Goal: Information Seeking & Learning: Learn about a topic

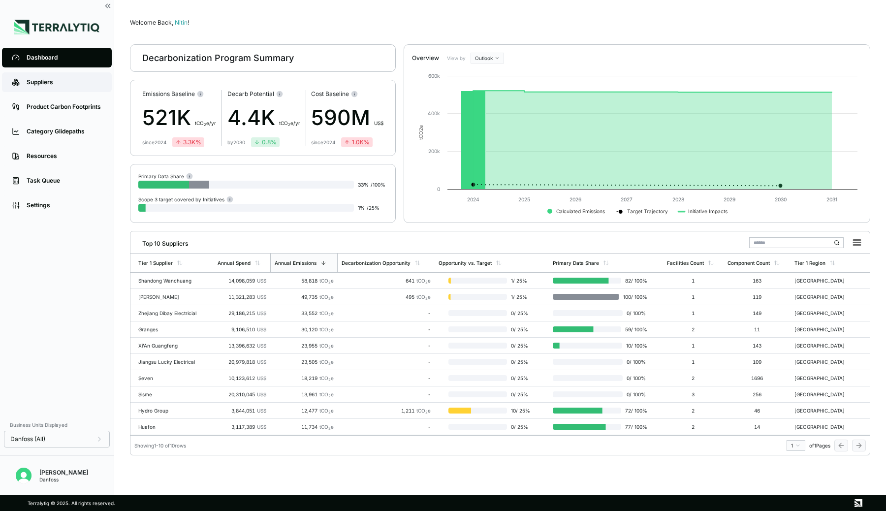
click at [62, 87] on link "Suppliers" at bounding box center [57, 82] width 110 height 20
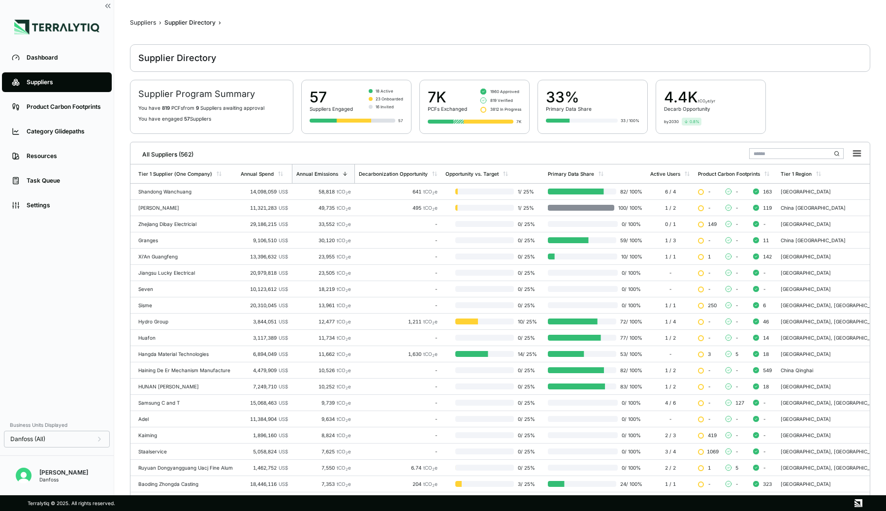
click at [773, 152] on input "text" at bounding box center [796, 153] width 95 height 11
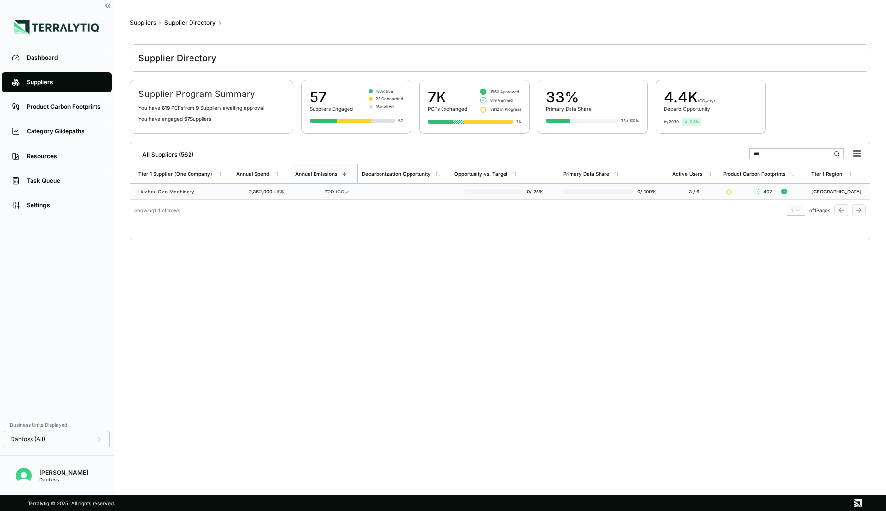
type input "***"
click at [296, 193] on div "720 tCO 2 e" at bounding box center [322, 192] width 55 height 6
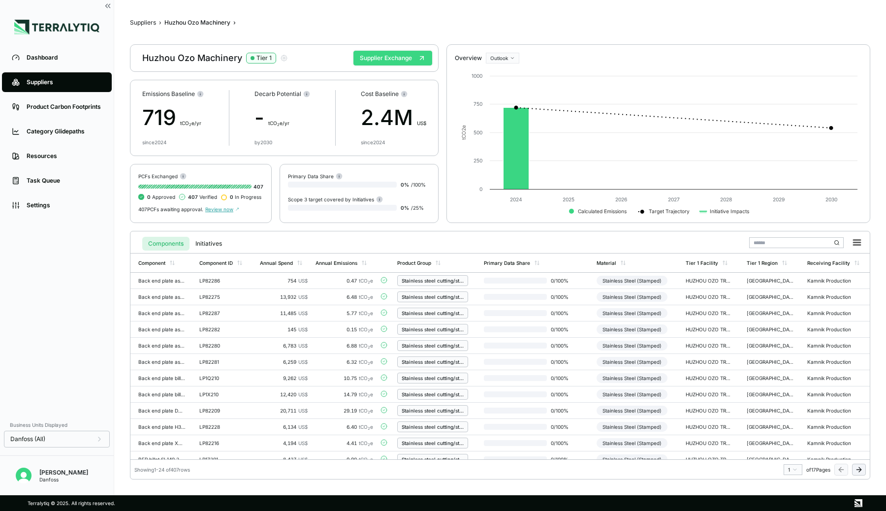
click at [401, 59] on button "Supplier Exchange" at bounding box center [392, 58] width 79 height 15
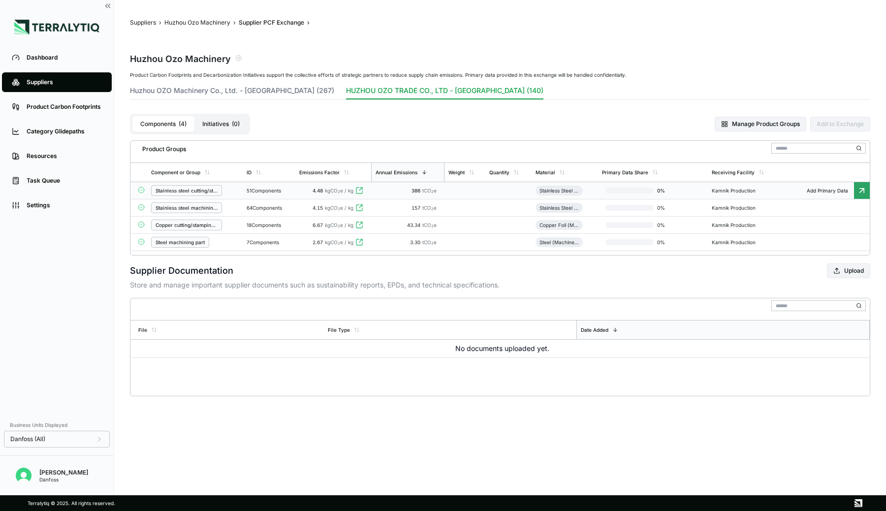
click at [254, 192] on div "51 Components" at bounding box center [269, 191] width 45 height 6
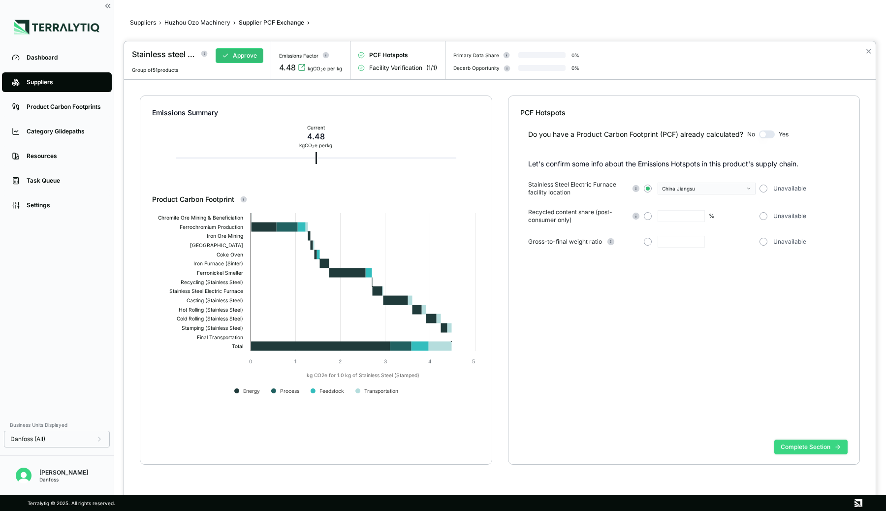
click at [820, 447] on button "Complete Section" at bounding box center [810, 447] width 73 height 15
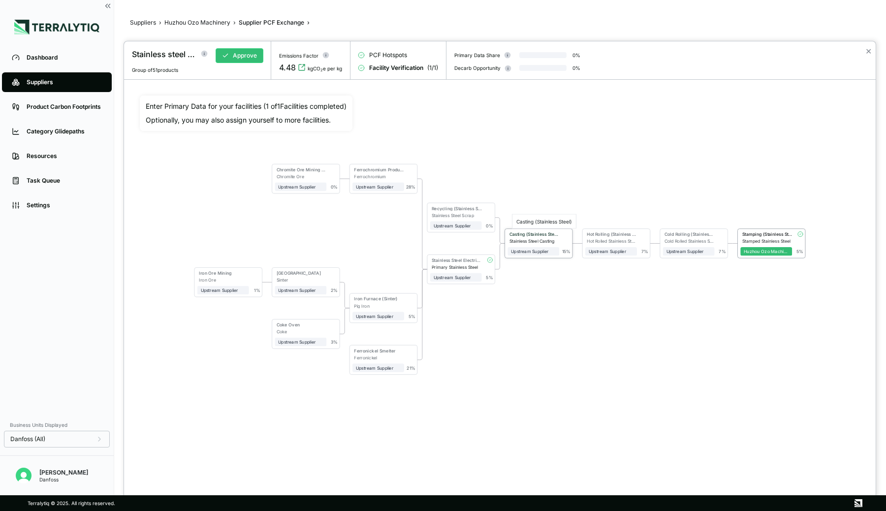
click at [544, 233] on div "Casting (Stainless Steel)" at bounding box center [535, 233] width 50 height 5
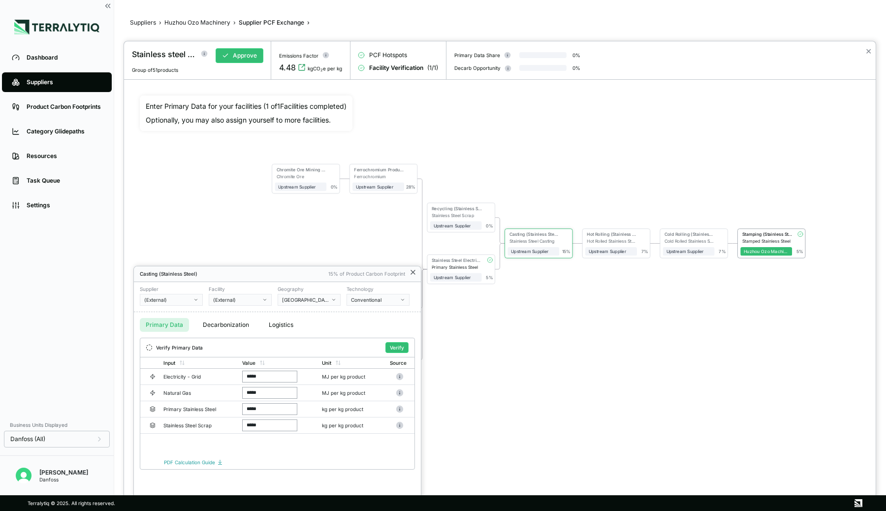
click at [412, 274] on icon at bounding box center [413, 272] width 8 height 8
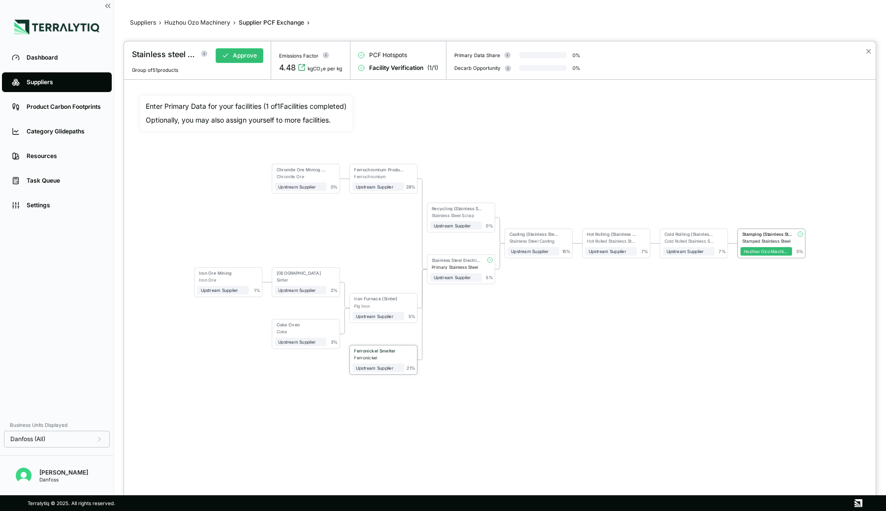
click at [387, 352] on div "Ferronickel Smelter" at bounding box center [377, 350] width 47 height 5
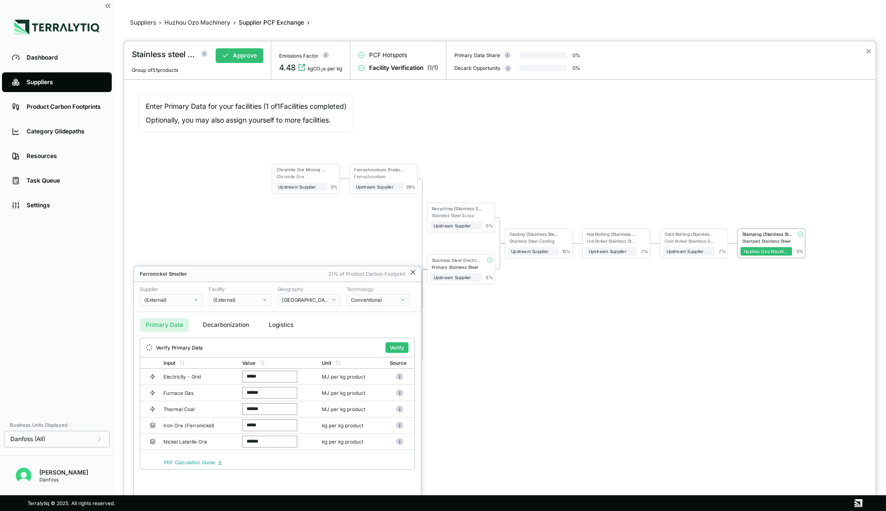
click at [414, 271] on icon at bounding box center [413, 272] width 8 height 8
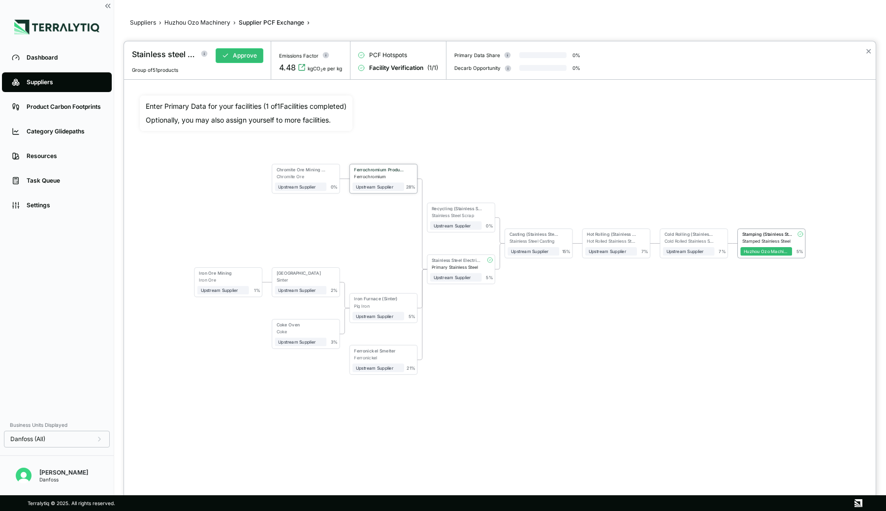
click at [402, 174] on div "Ferrochromium" at bounding box center [379, 176] width 50 height 5
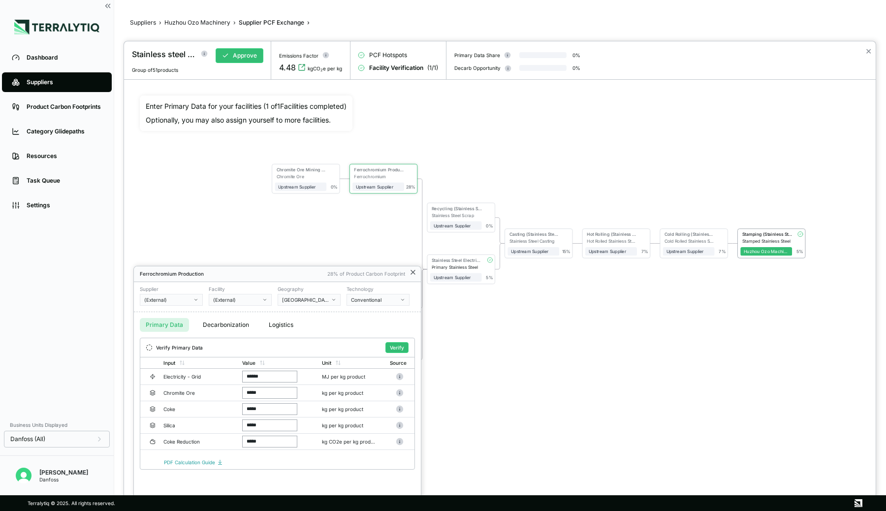
click at [413, 273] on icon at bounding box center [413, 272] width 8 height 8
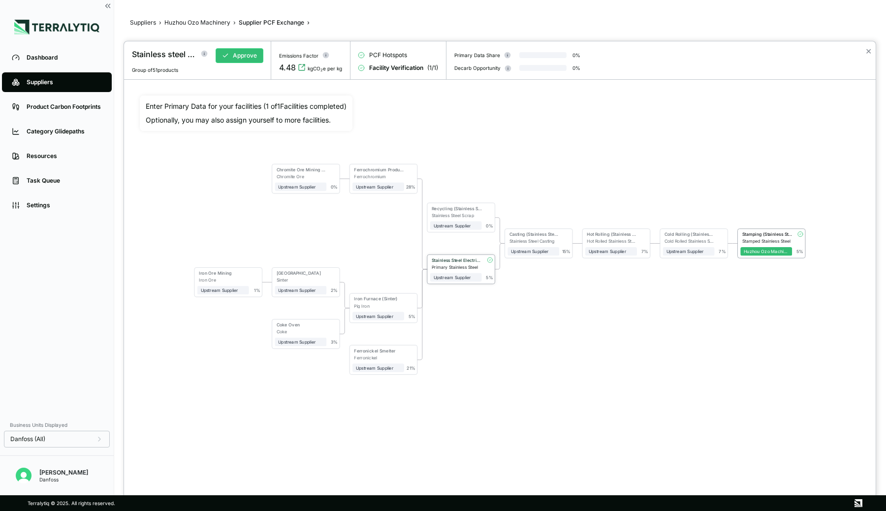
click at [457, 265] on div "Primary Stainless Steel" at bounding box center [457, 266] width 50 height 5
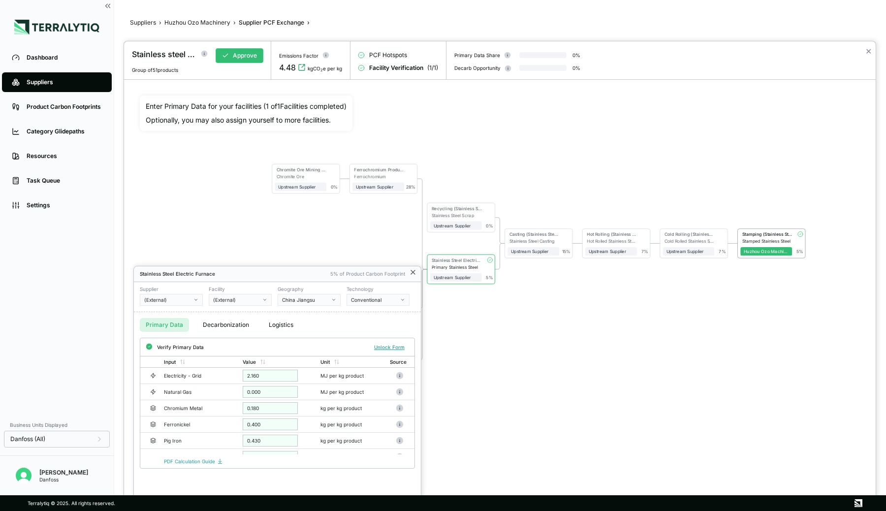
click at [414, 271] on icon at bounding box center [413, 272] width 4 height 4
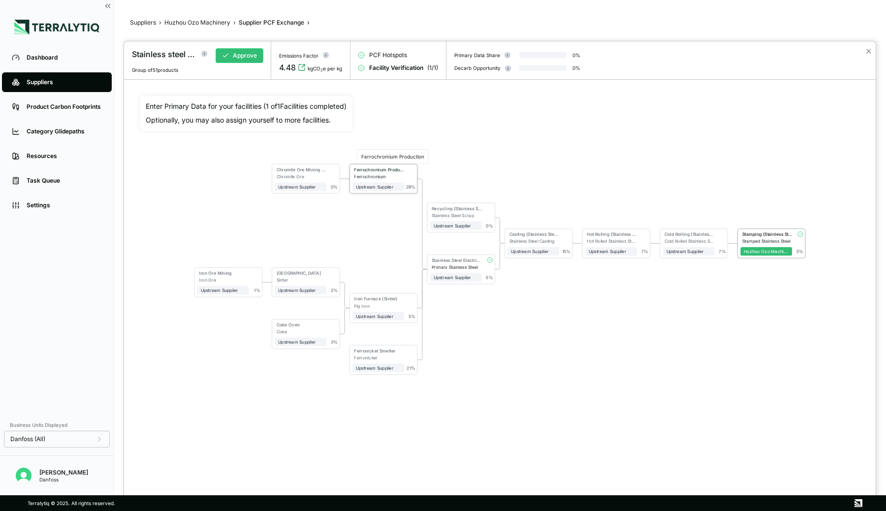
click at [384, 168] on div "Ferrochromium Production" at bounding box center [379, 169] width 50 height 5
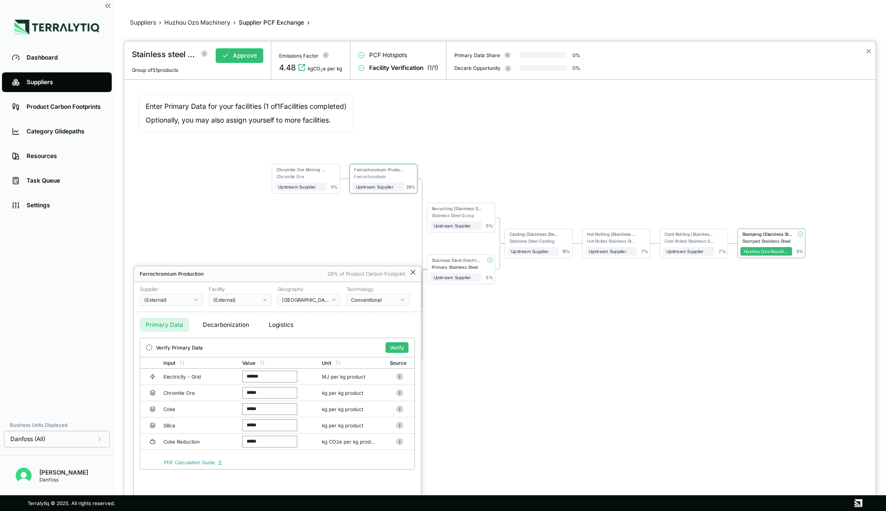
click at [414, 272] on icon at bounding box center [413, 272] width 8 height 8
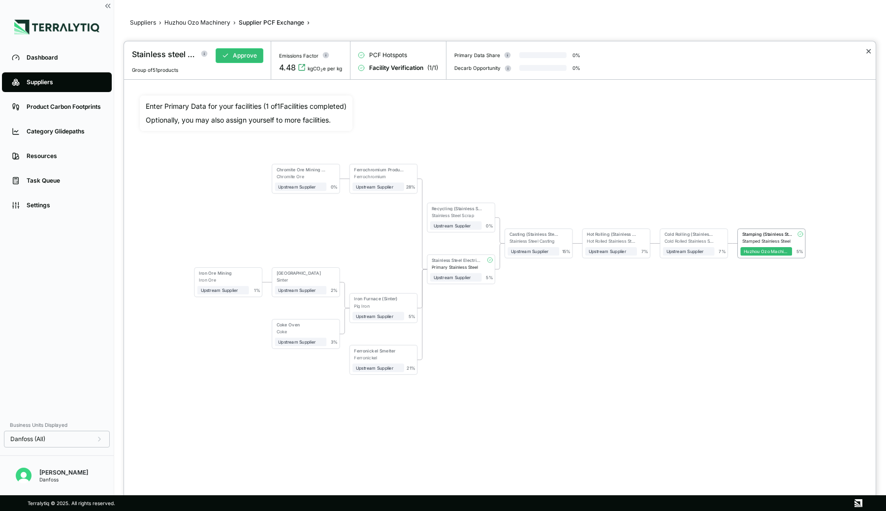
click at [868, 50] on button "✕" at bounding box center [868, 51] width 6 height 12
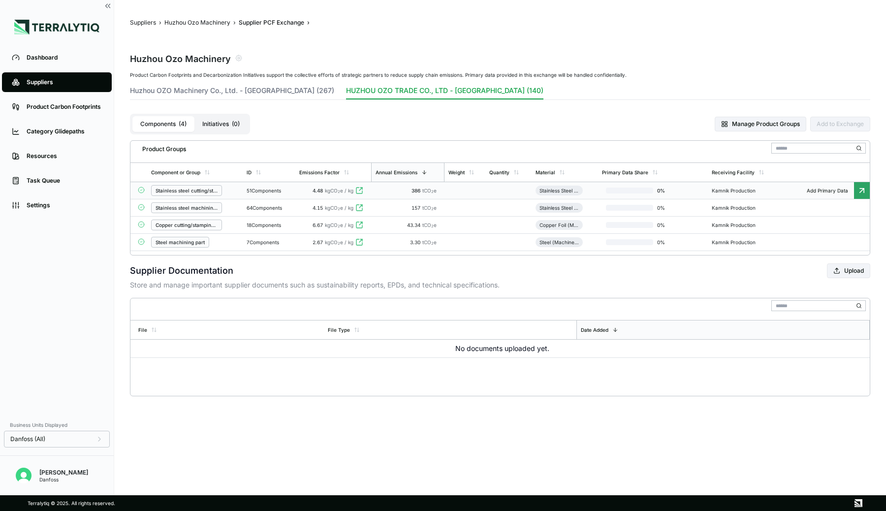
click at [44, 86] on div "Suppliers" at bounding box center [64, 82] width 75 height 8
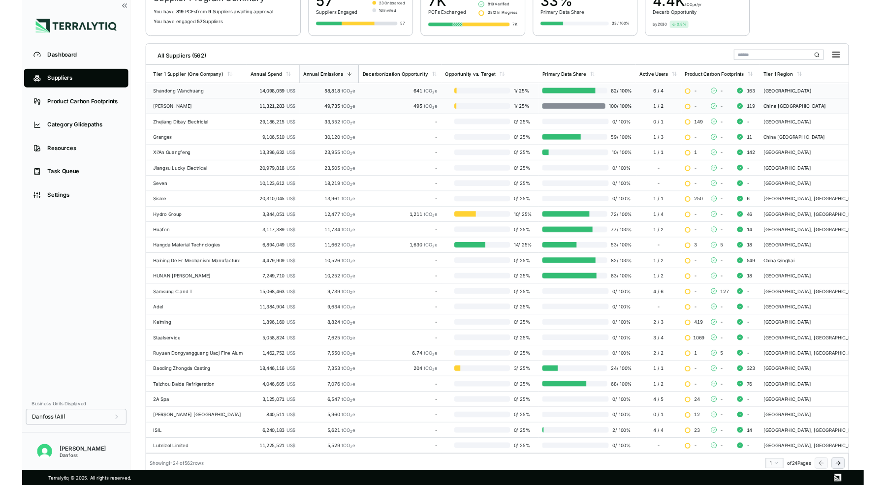
scroll to position [97, 0]
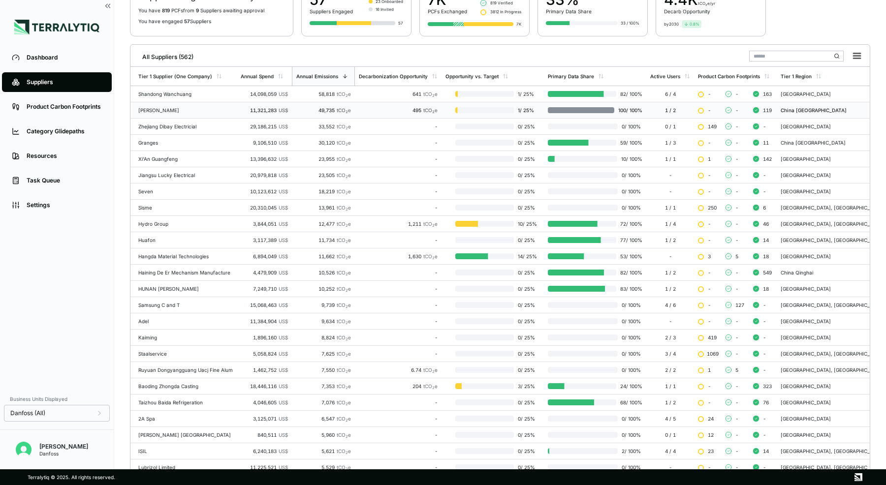
click at [774, 51] on input "text" at bounding box center [796, 56] width 95 height 11
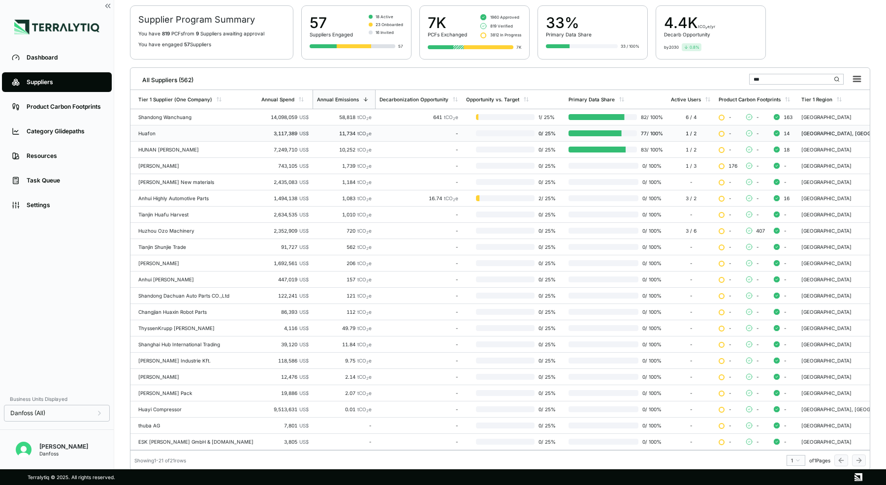
scroll to position [3, 0]
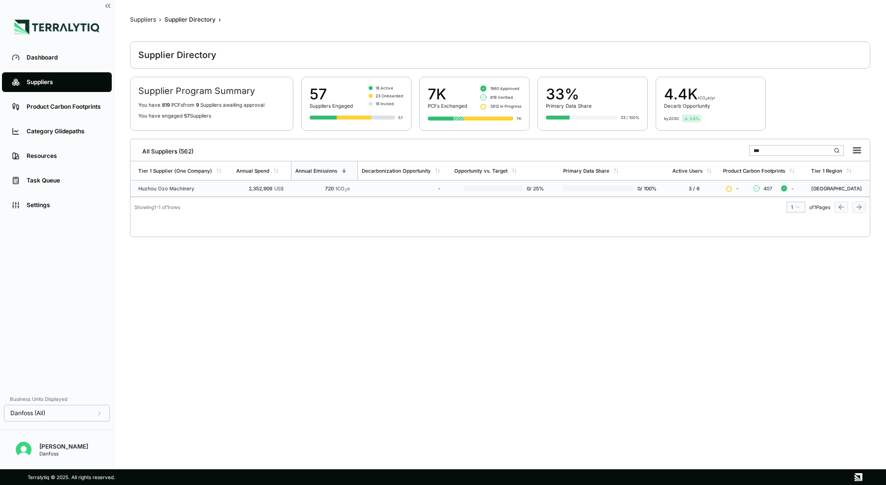
type input "***"
click at [267, 190] on div "2,352,909 US$" at bounding box center [259, 189] width 47 height 6
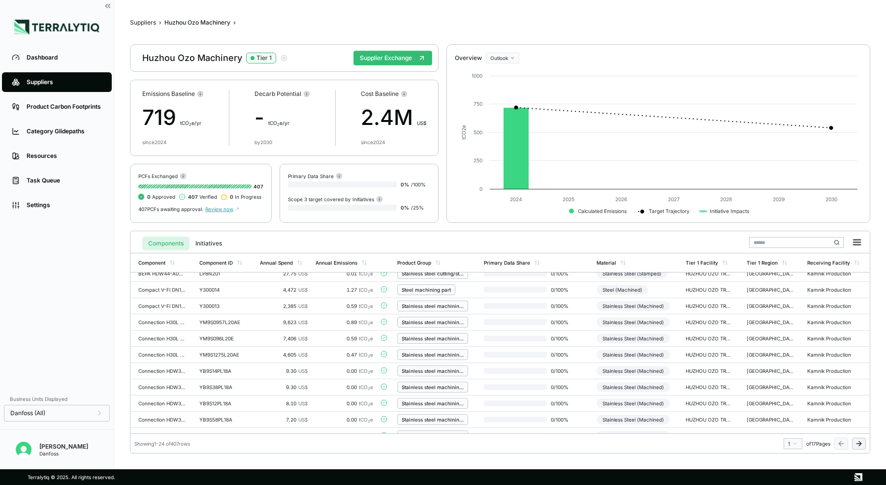
scroll to position [228, 0]
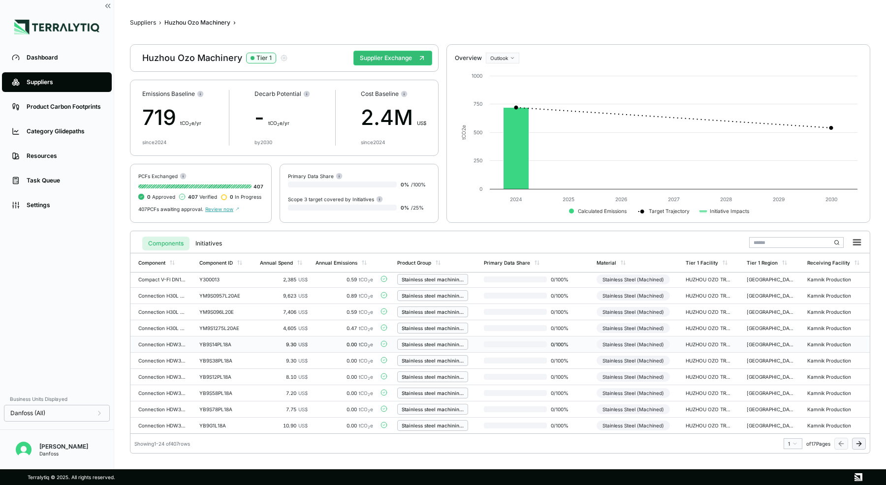
click at [306, 343] on span "US$" at bounding box center [302, 345] width 9 height 6
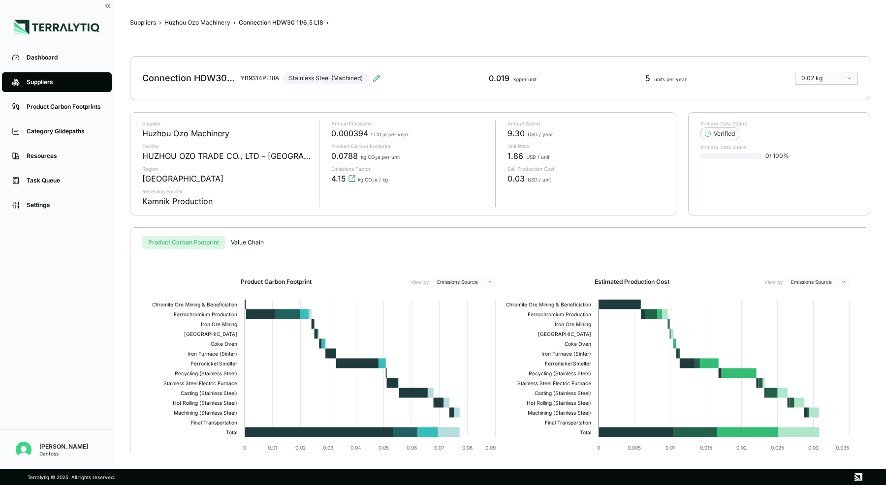
click at [256, 243] on button "Value Chain" at bounding box center [247, 243] width 45 height 14
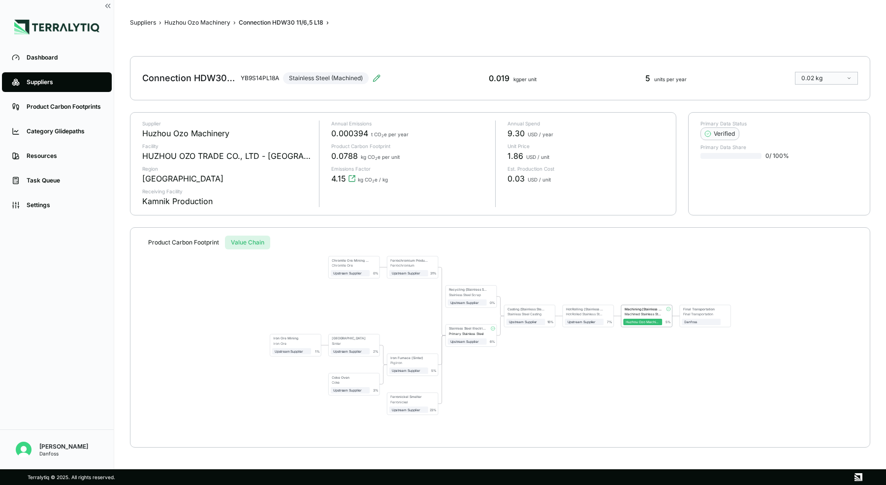
drag, startPoint x: 490, startPoint y: 385, endPoint x: 490, endPoint y: 377, distance: 8.4
click at [490, 377] on div "Chromite Ore Mining & Beneficiation Chromite Ore Upstream Supplier 0 % Ferrochr…" at bounding box center [500, 345] width 708 height 190
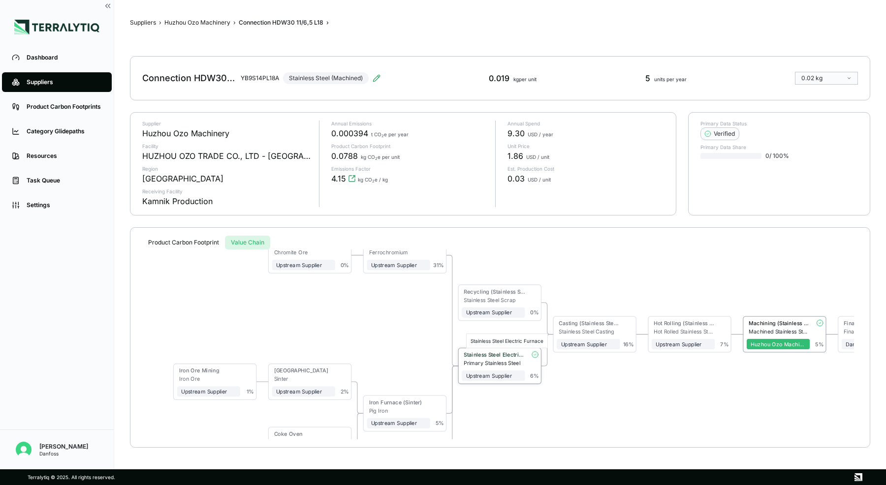
click at [518, 353] on div "Stainless Steel Electric Furnace" at bounding box center [494, 355] width 61 height 6
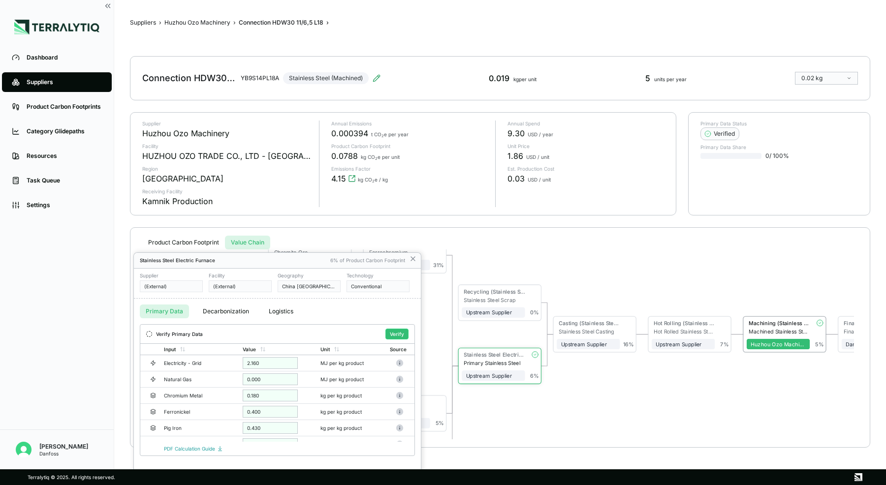
click at [410, 259] on div at bounding box center [443, 242] width 886 height 485
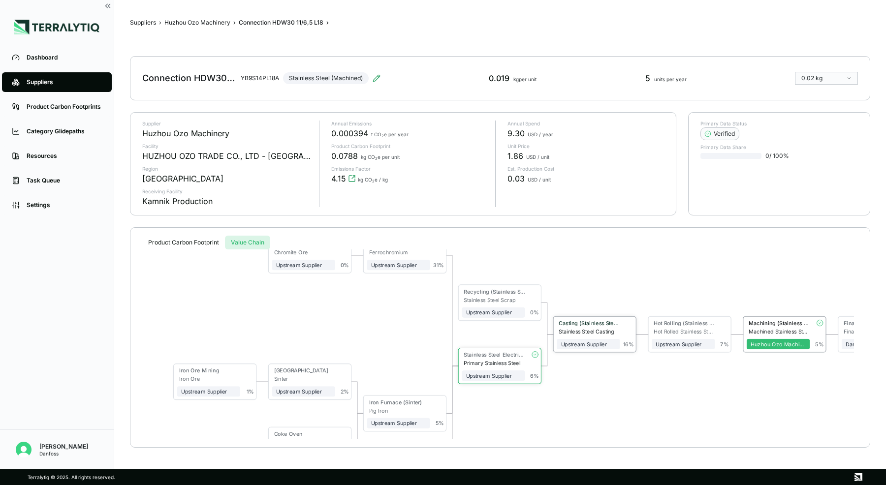
click at [584, 324] on div "Casting (Stainless Steel)" at bounding box center [589, 323] width 61 height 6
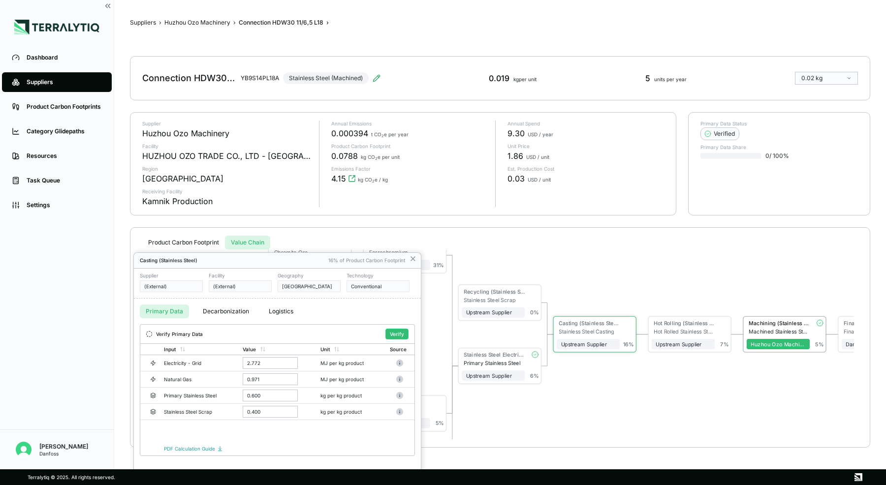
click at [599, 262] on div at bounding box center [443, 242] width 886 height 485
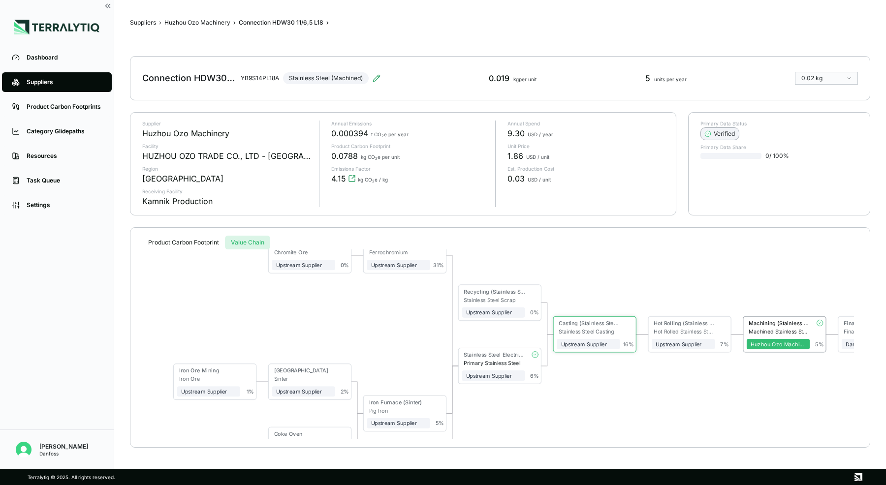
click at [724, 135] on div "Verified" at bounding box center [720, 134] width 30 height 8
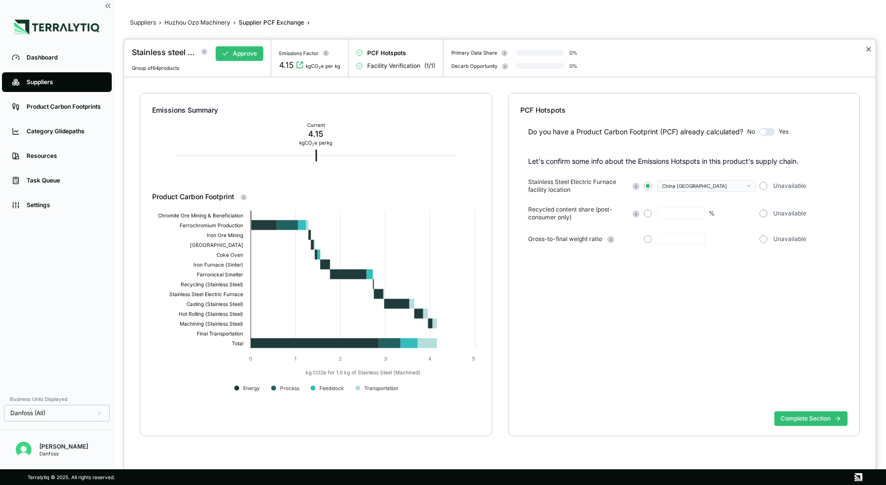
click at [868, 50] on button "✕" at bounding box center [868, 49] width 6 height 12
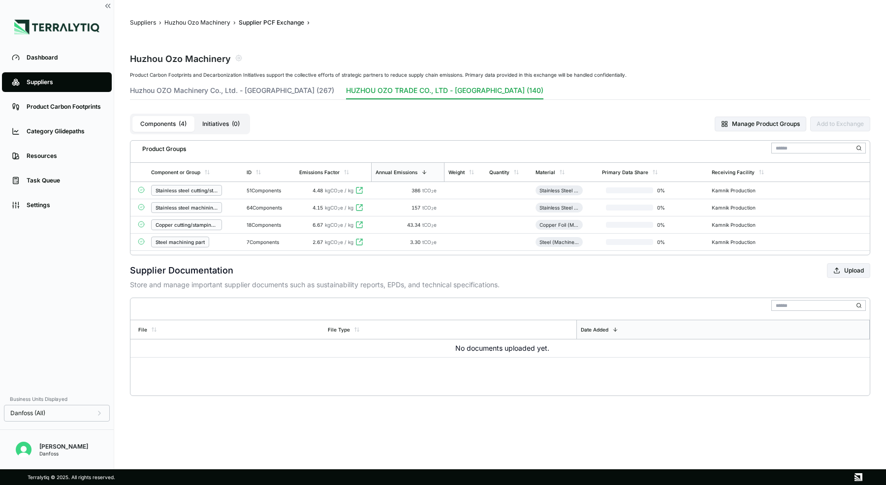
click at [51, 87] on link "Suppliers" at bounding box center [57, 82] width 110 height 20
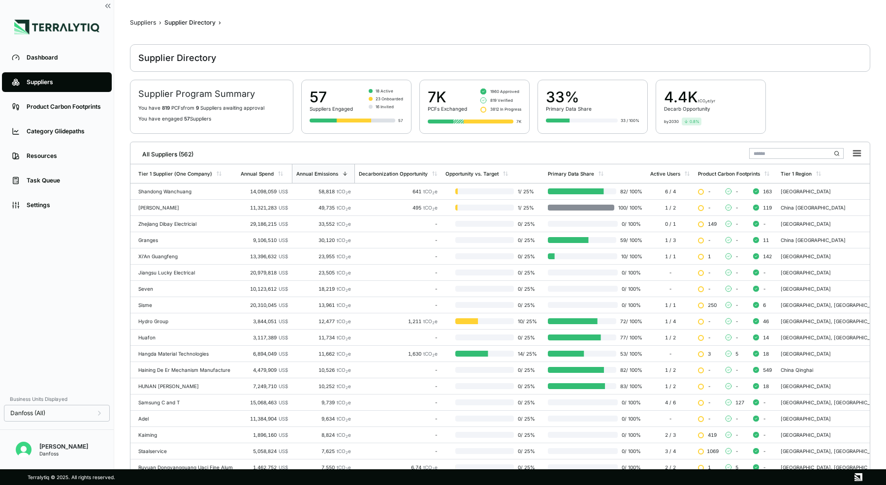
click at [771, 154] on input "text" at bounding box center [796, 153] width 95 height 11
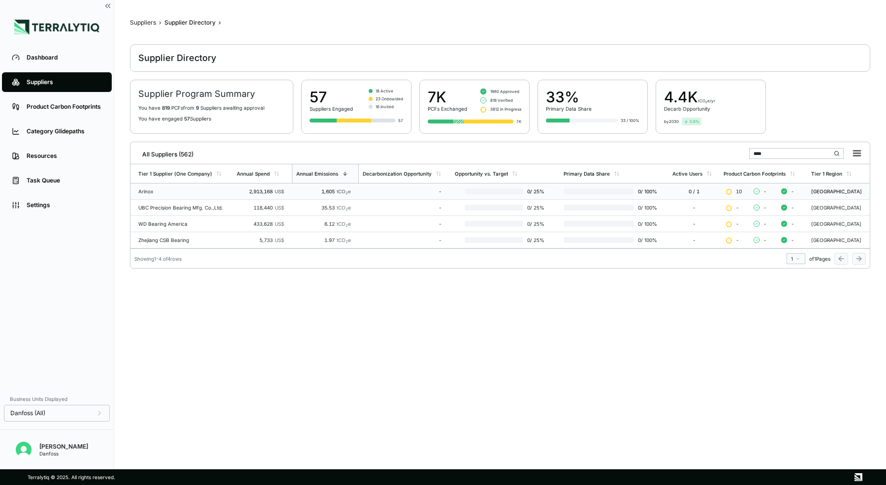
type input "****"
click at [183, 190] on div "Arinox" at bounding box center [183, 192] width 91 height 6
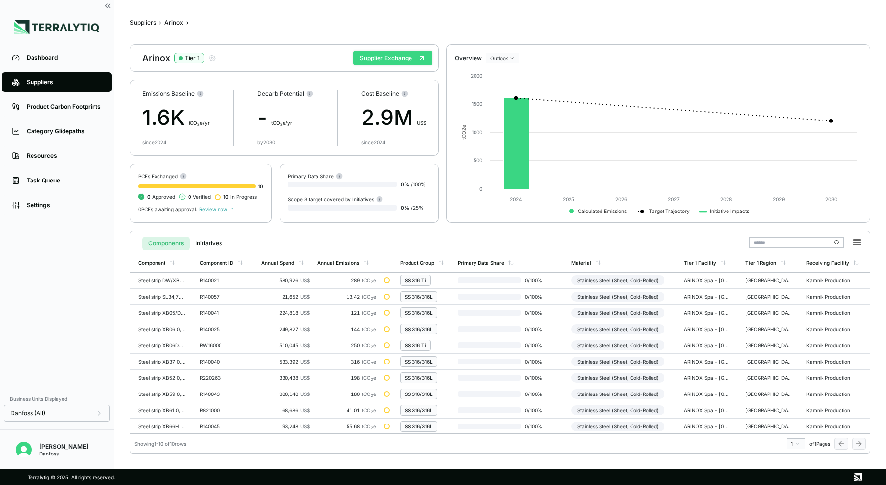
click at [419, 54] on icon at bounding box center [422, 58] width 8 height 8
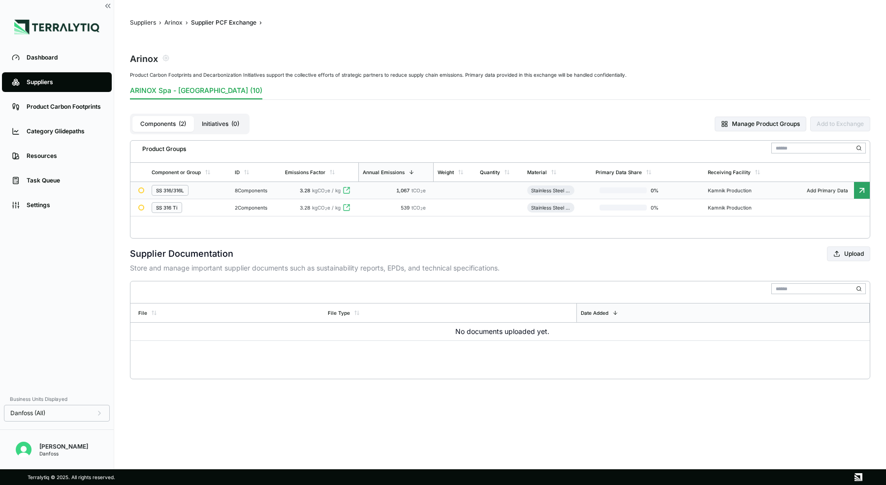
click at [231, 190] on td "8 Components" at bounding box center [256, 190] width 50 height 17
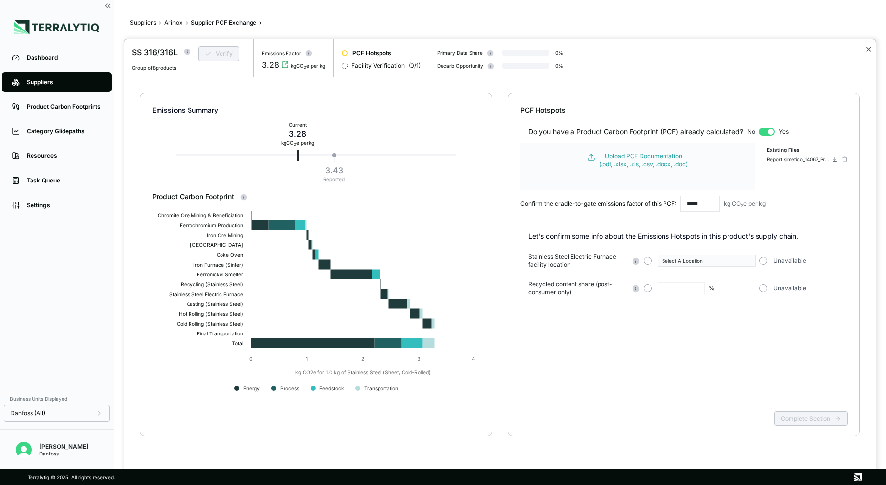
click at [868, 52] on button "✕" at bounding box center [868, 49] width 6 height 12
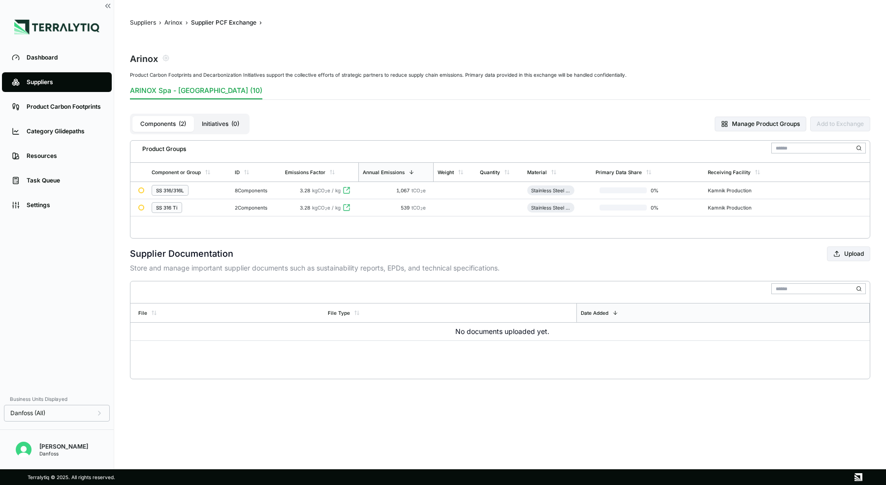
click at [210, 121] on button "Initiatives ( 0 )" at bounding box center [220, 124] width 53 height 16
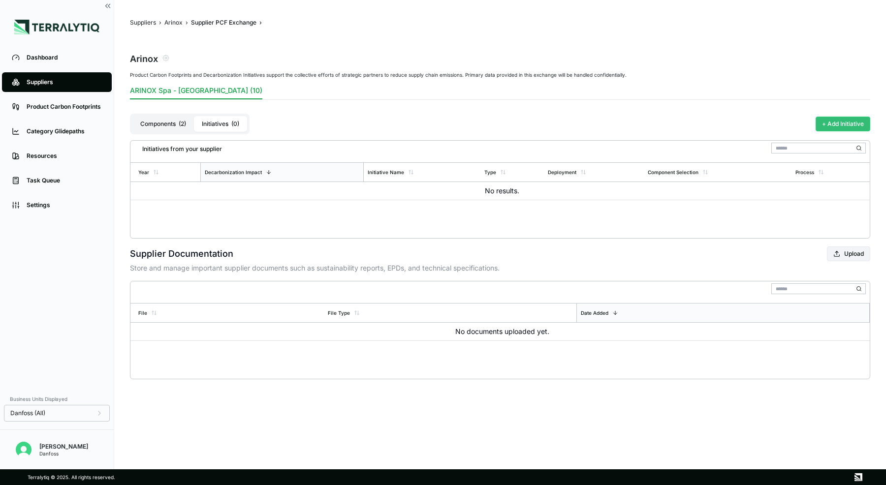
click at [851, 125] on button "+ Add Initiative" at bounding box center [843, 124] width 55 height 15
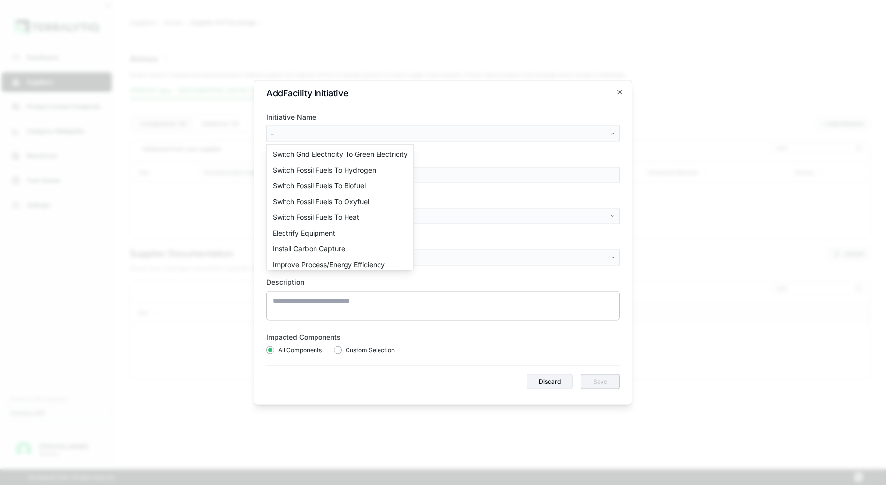
click at [425, 133] on body "Dashboard Suppliers Product Carbon Footprints Category Glidepaths Resources Tas…" at bounding box center [443, 242] width 886 height 485
click at [366, 157] on div "Switch Grid Electricity To Green Electricity" at bounding box center [340, 155] width 143 height 16
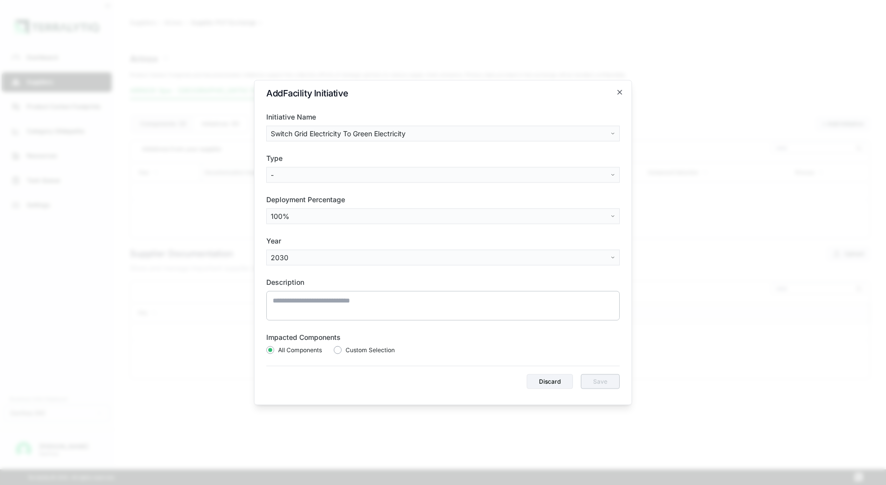
click at [340, 172] on body "Dashboard Suppliers Product Carbon Footprints Category Glidepaths Resources Tas…" at bounding box center [443, 242] width 886 height 485
click at [297, 209] on div "On-Site Renewables" at bounding box center [305, 212] width 73 height 16
click at [540, 382] on button "Discard" at bounding box center [550, 382] width 46 height 15
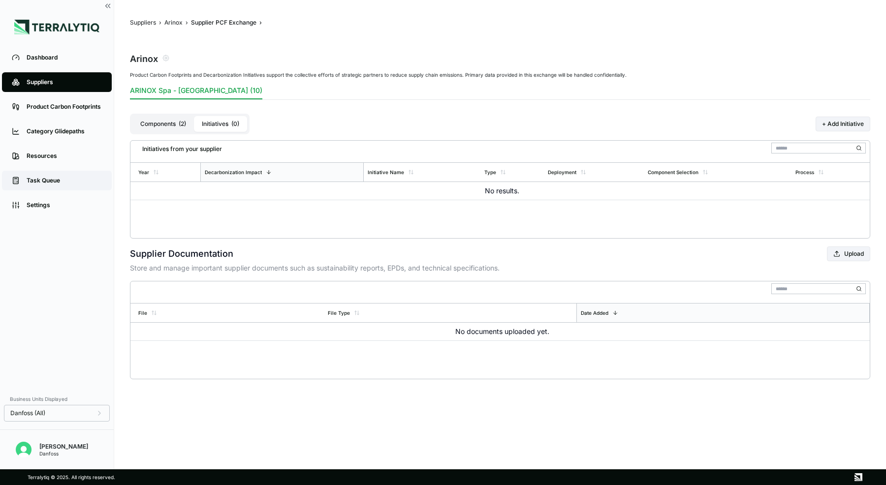
click at [49, 185] on div "Task Queue" at bounding box center [64, 181] width 75 height 8
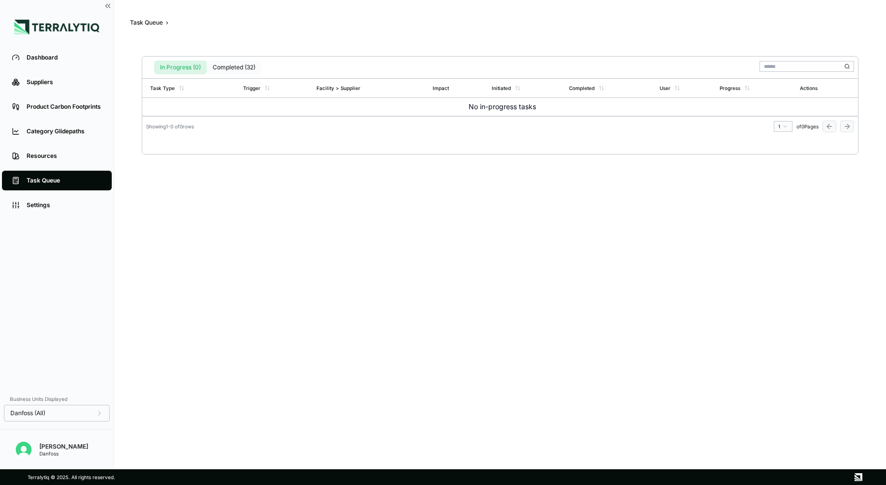
click at [231, 64] on button "Completed (32)" at bounding box center [234, 68] width 55 height 14
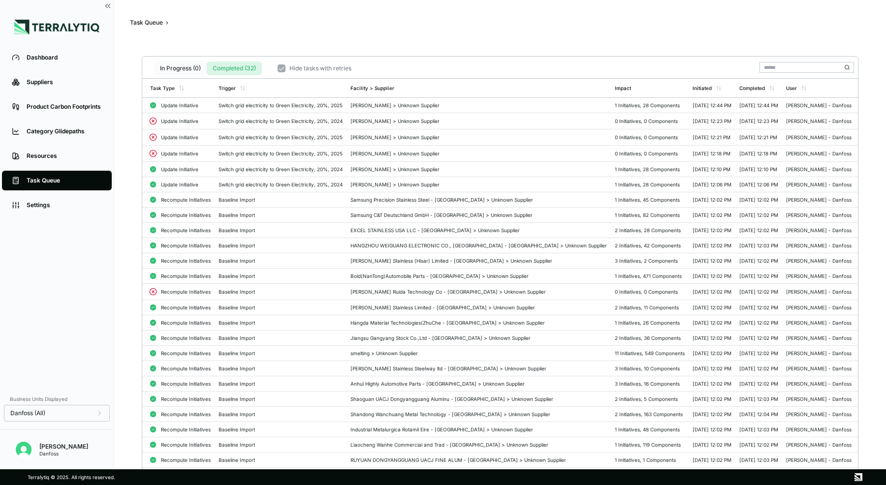
click at [186, 72] on button "In Progress (0)" at bounding box center [180, 69] width 53 height 14
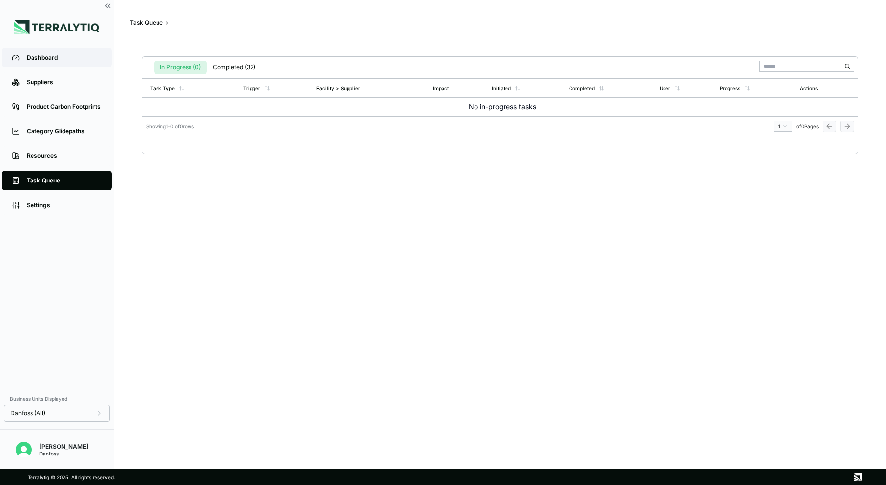
click at [49, 57] on div "Dashboard" at bounding box center [64, 58] width 75 height 8
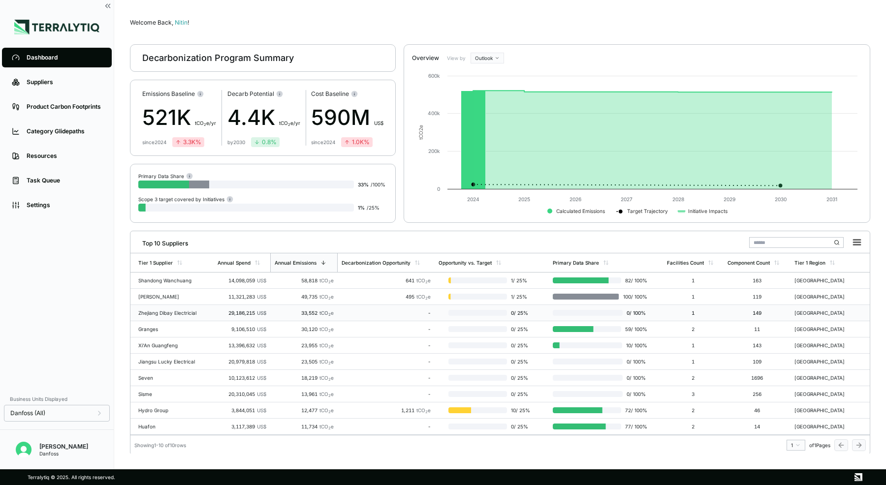
scroll to position [3, 0]
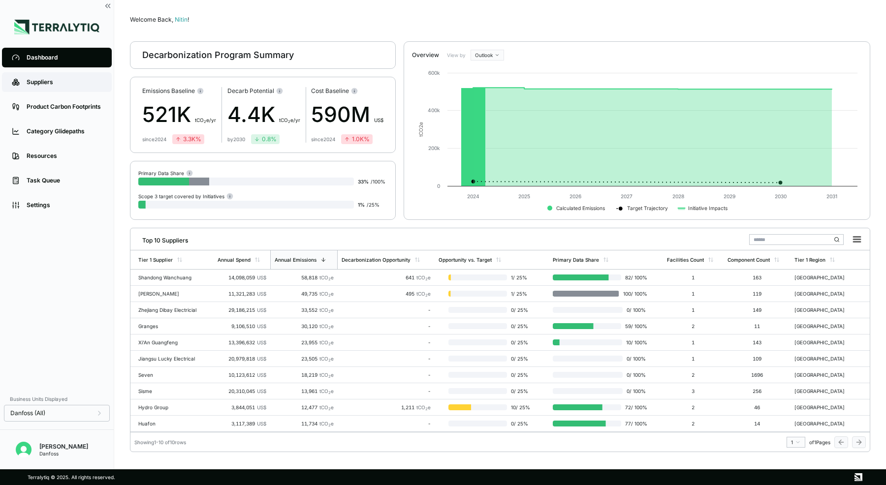
click at [50, 81] on div "Suppliers" at bounding box center [64, 82] width 75 height 8
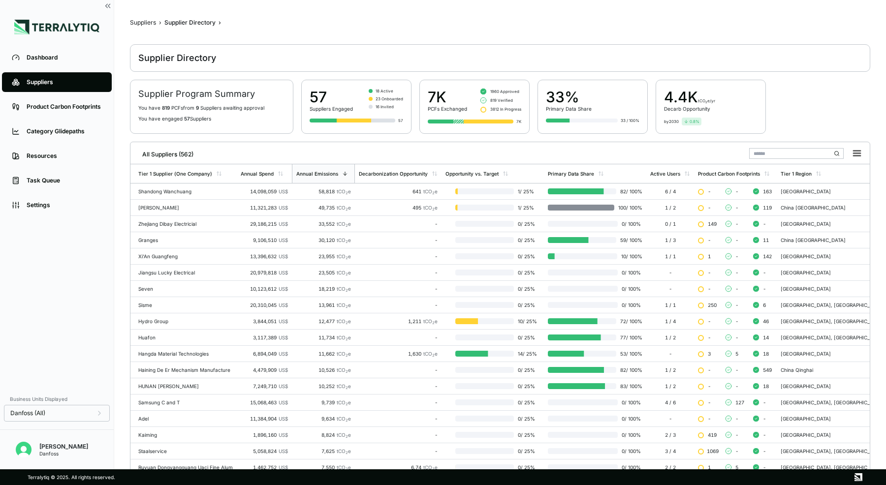
click at [779, 156] on input "text" at bounding box center [796, 153] width 95 height 11
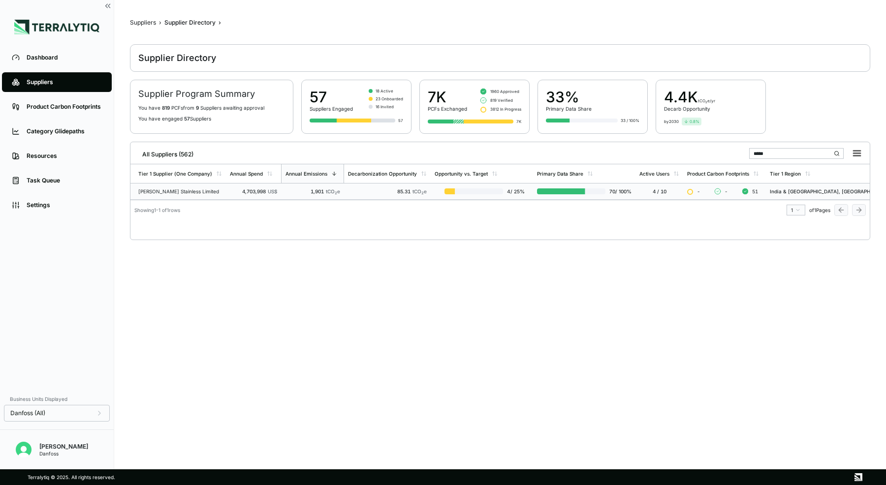
type input "*****"
click at [222, 189] on div "[PERSON_NAME] Stainless Limited" at bounding box center [180, 192] width 84 height 6
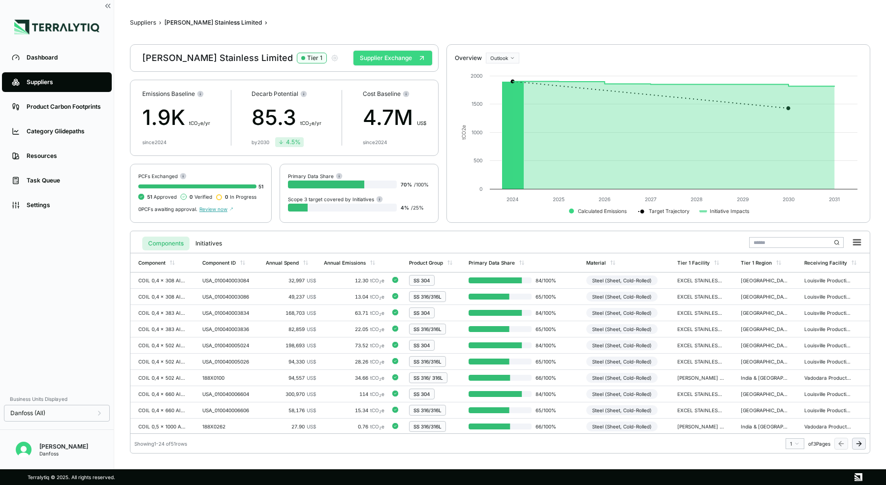
click at [409, 55] on button "Supplier Exchange" at bounding box center [392, 58] width 79 height 15
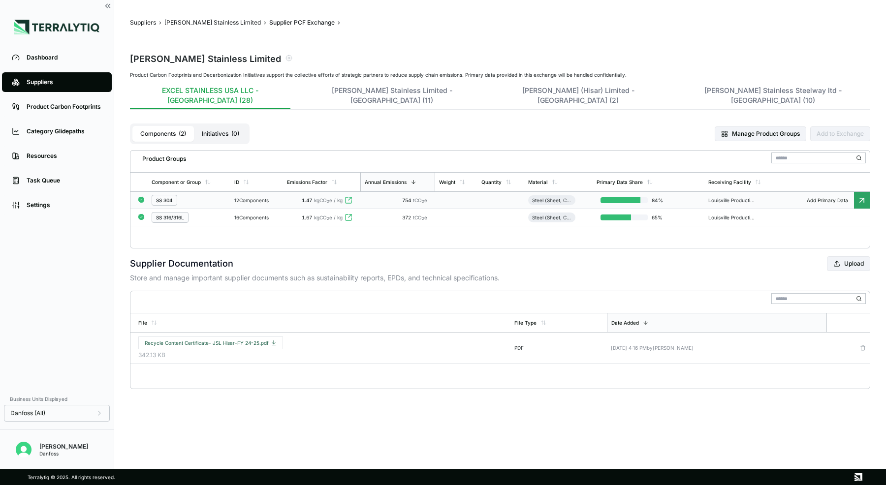
click at [448, 192] on td at bounding box center [456, 200] width 42 height 17
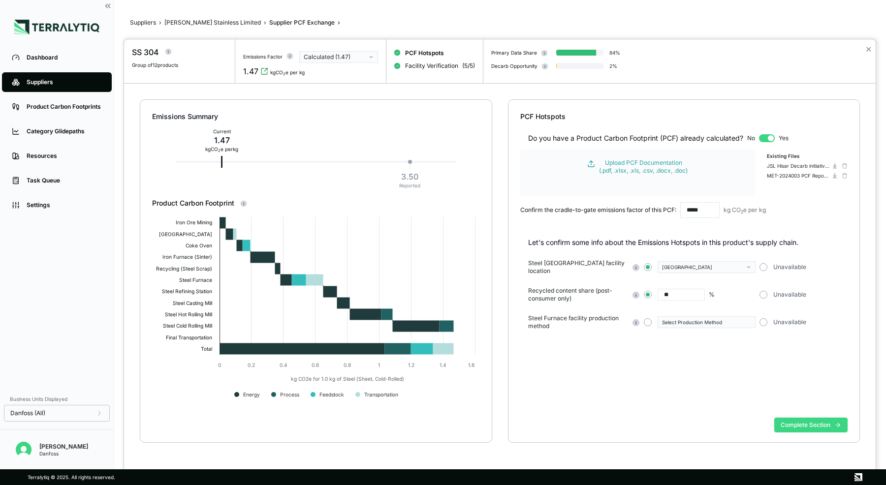
click at [793, 426] on button "Complete Section" at bounding box center [810, 425] width 73 height 15
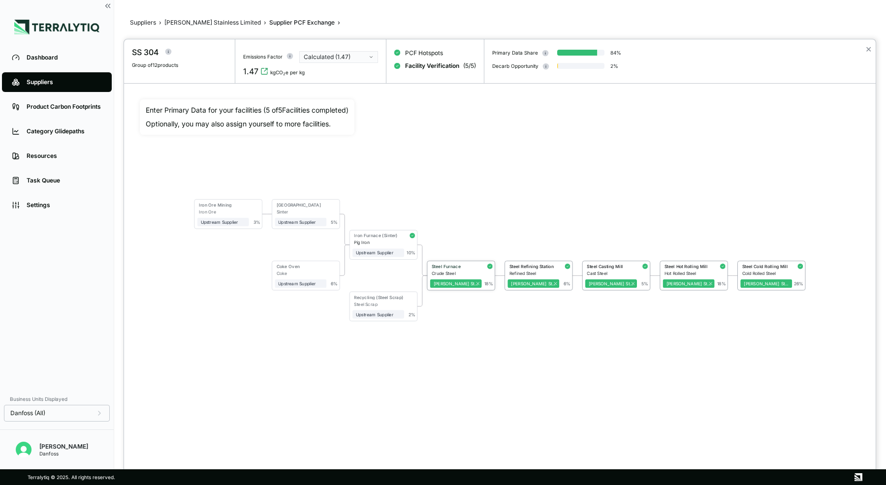
click at [458, 267] on div "Steel Furnace" at bounding box center [455, 266] width 47 height 5
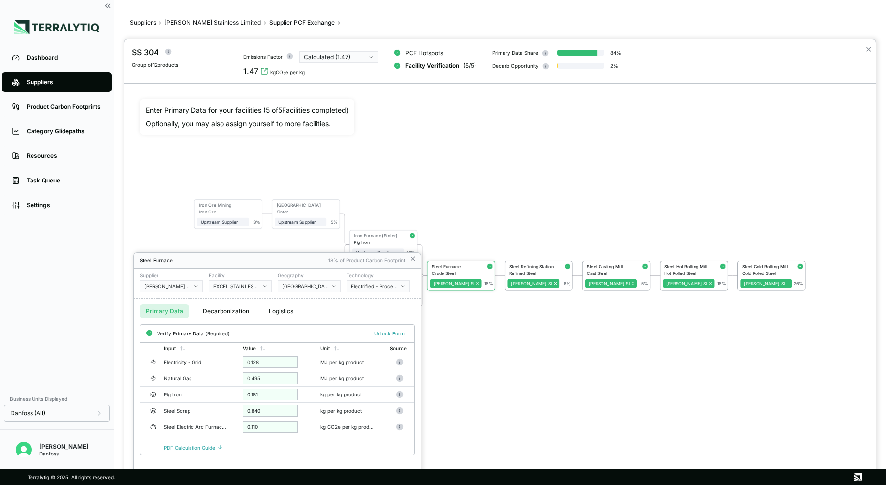
click at [537, 265] on div at bounding box center [500, 262] width 752 height 446
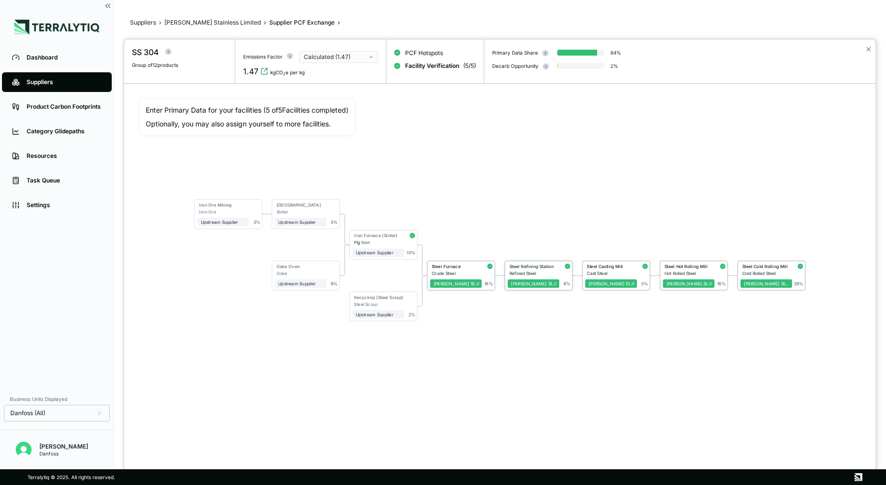
click at [550, 270] on div "Steel Refining Station" at bounding box center [532, 267] width 48 height 7
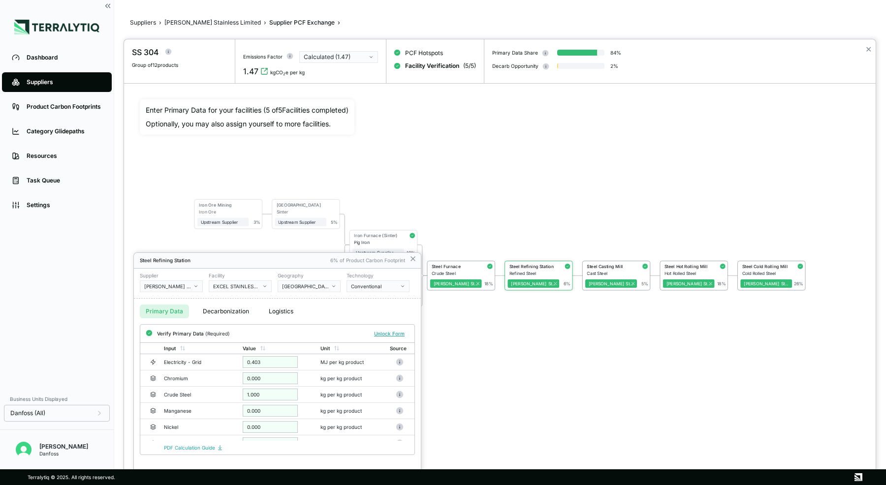
click at [609, 265] on div at bounding box center [500, 262] width 752 height 446
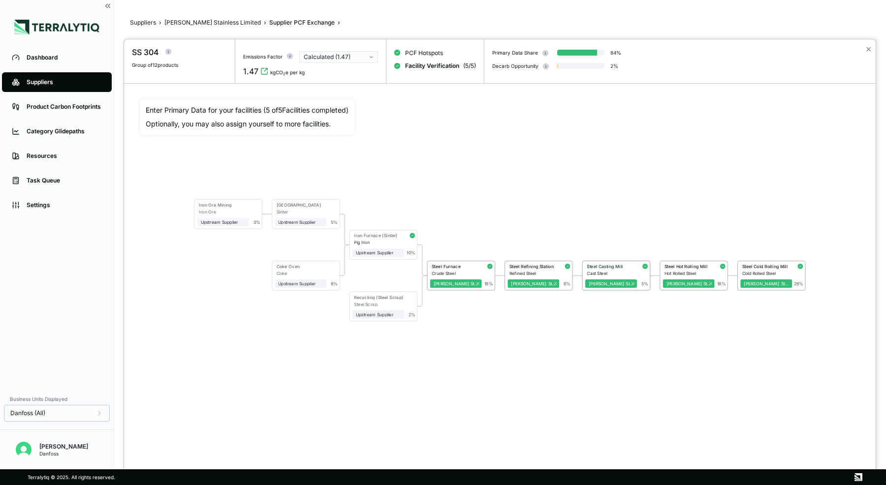
click at [609, 265] on div "Steel Casting Mill" at bounding box center [610, 266] width 47 height 5
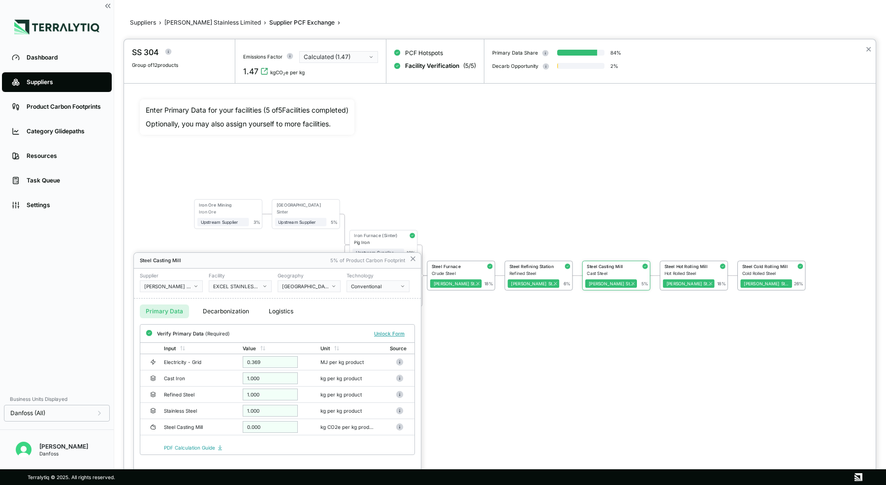
click at [532, 208] on div at bounding box center [500, 262] width 752 height 446
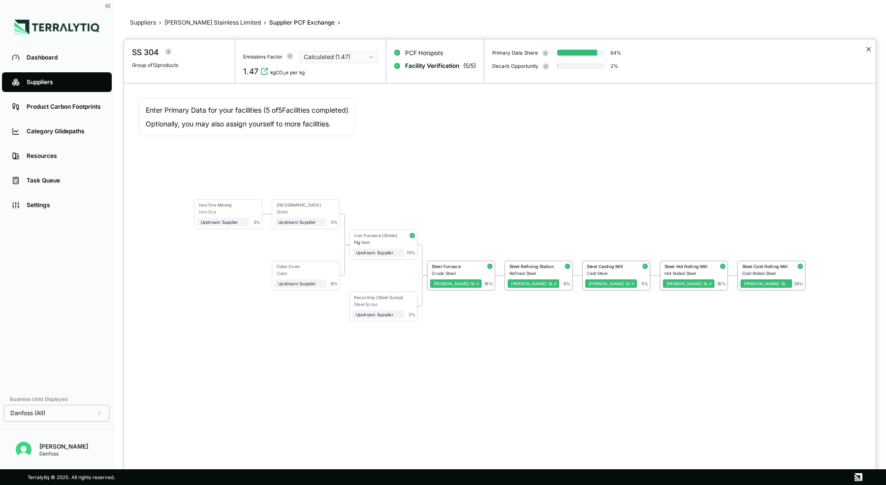
click at [870, 50] on button "✕" at bounding box center [868, 49] width 6 height 12
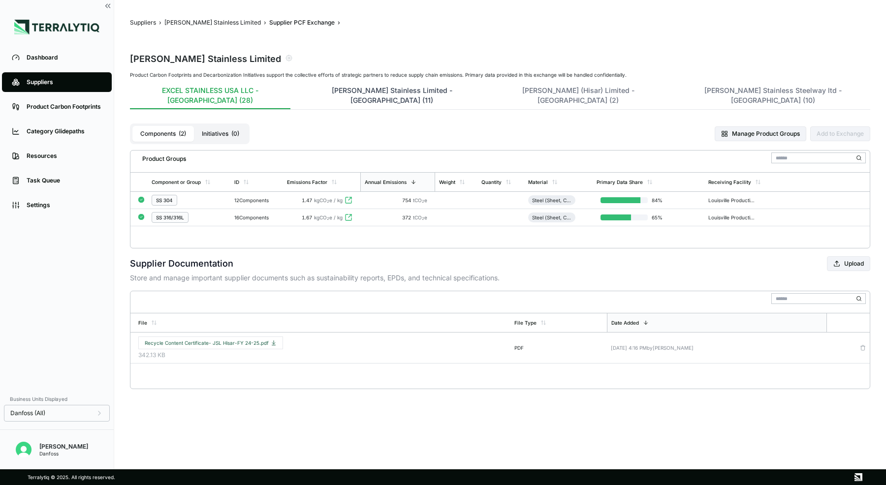
click at [309, 90] on button "[PERSON_NAME] Stainless Limited - [GEOGRAPHIC_DATA] (11)" at bounding box center [391, 98] width 179 height 24
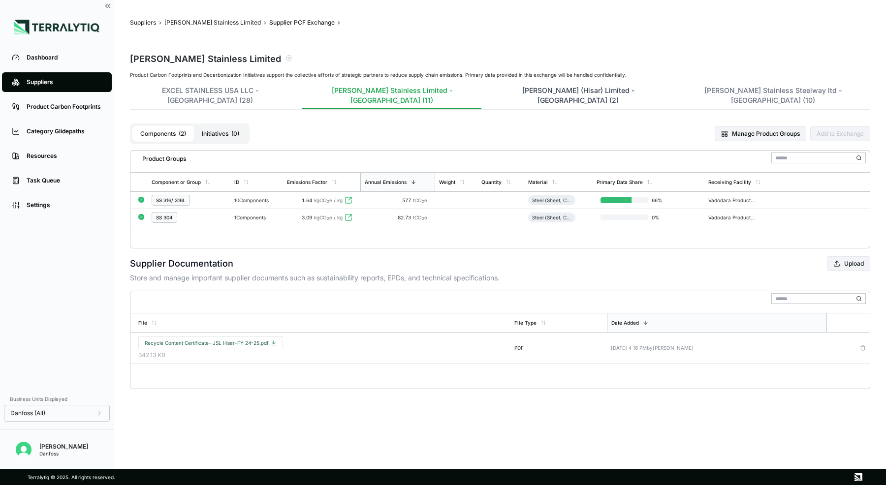
click at [493, 90] on button "[PERSON_NAME] (Hisar) Limited - [GEOGRAPHIC_DATA] (2)" at bounding box center [578, 98] width 170 height 24
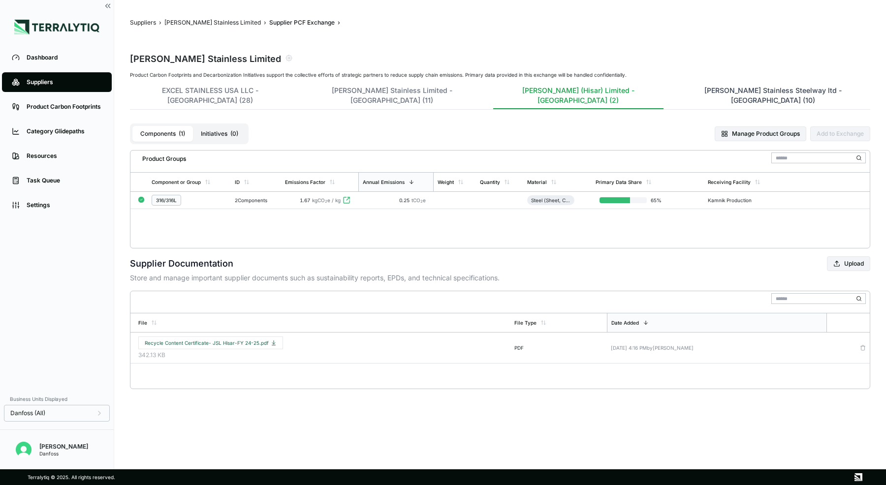
click at [675, 87] on button "[PERSON_NAME] Stainless Steelway ltd - [GEOGRAPHIC_DATA] (10)" at bounding box center [772, 98] width 195 height 24
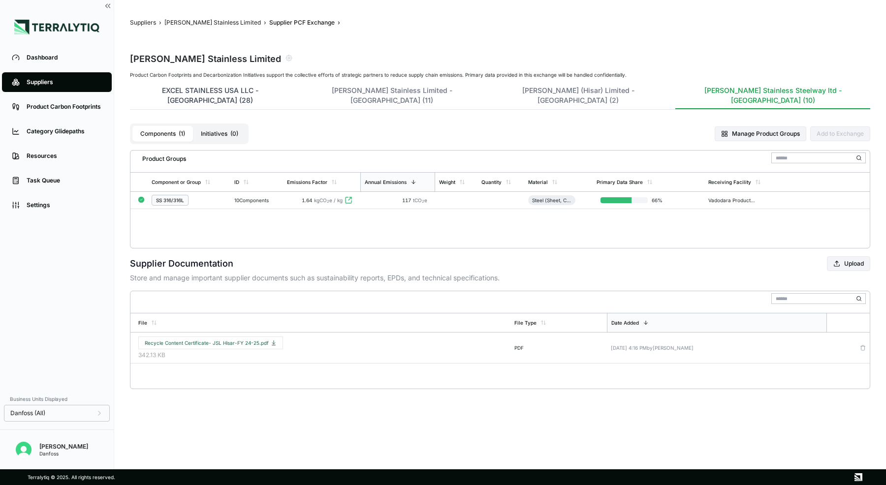
click at [213, 90] on button "EXCEL STAINLESS USA LLC - [GEOGRAPHIC_DATA] (28)" at bounding box center [210, 98] width 160 height 24
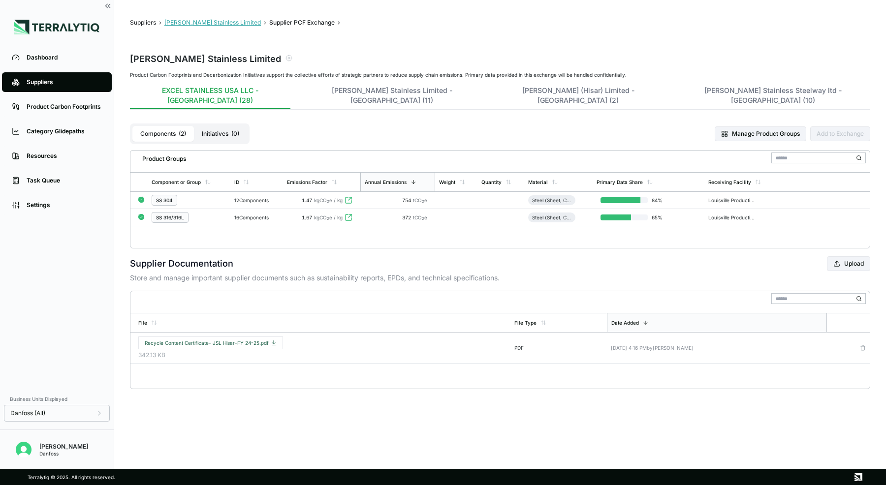
click at [188, 26] on button "[PERSON_NAME] Stainless Limited" at bounding box center [212, 23] width 96 height 8
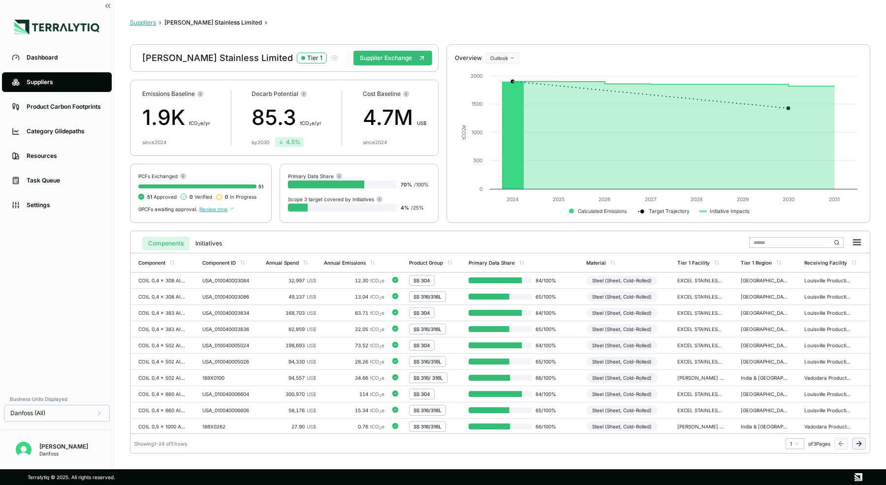
click at [150, 24] on button "Suppliers" at bounding box center [143, 23] width 26 height 8
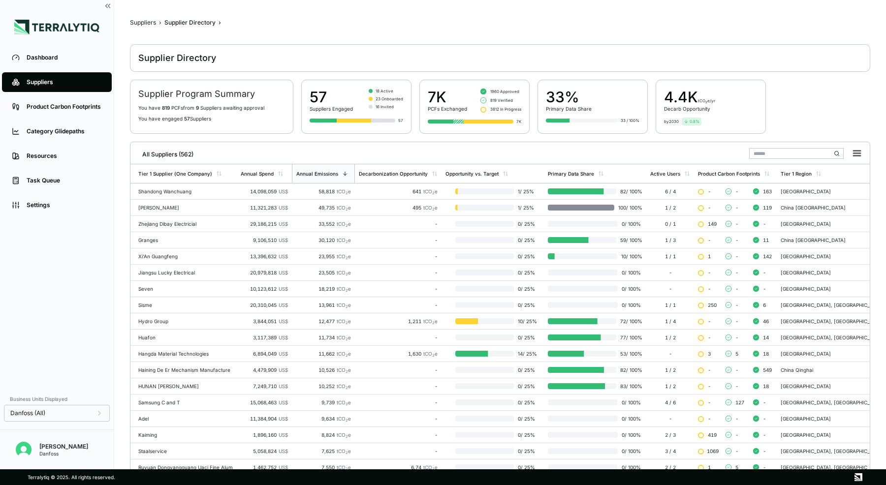
click at [776, 151] on input "text" at bounding box center [796, 153] width 95 height 11
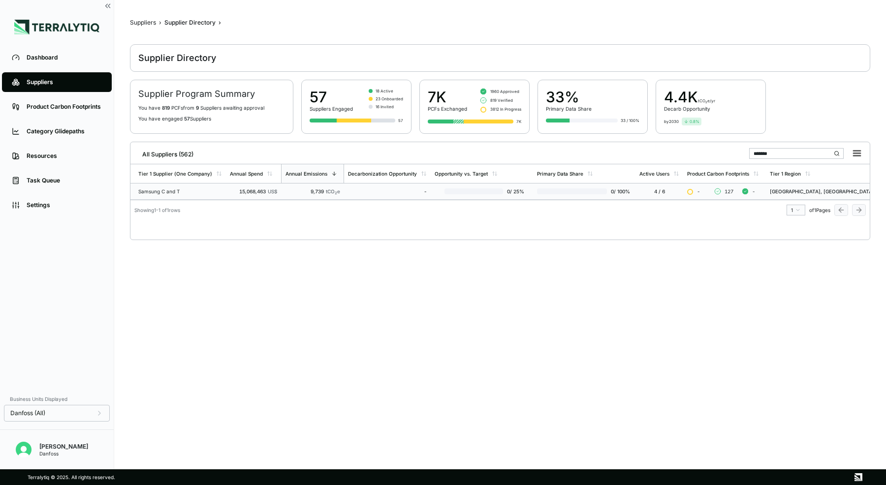
type input "*******"
click at [344, 186] on td "9,739 tCO 2 e" at bounding box center [312, 192] width 63 height 16
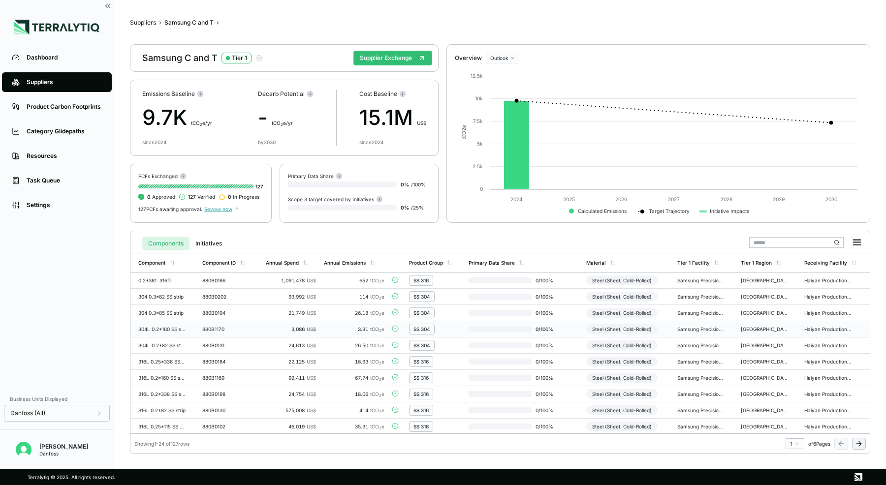
scroll to position [11, 0]
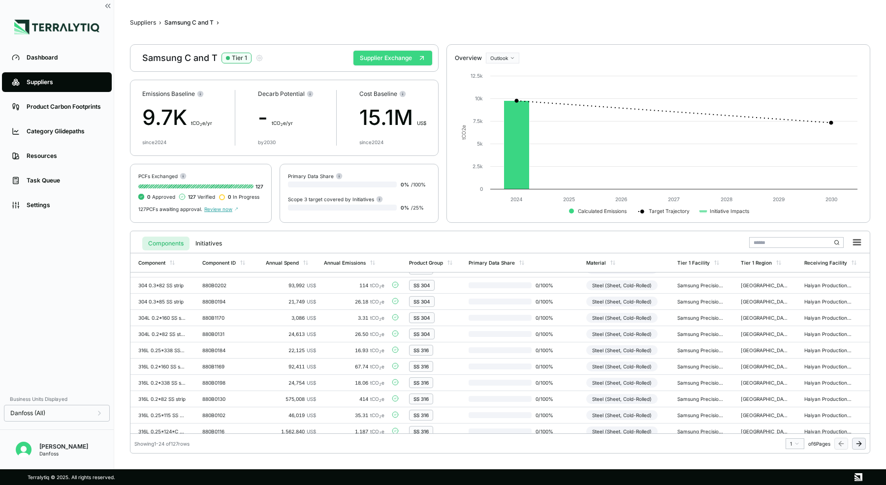
click at [408, 52] on button "Supplier Exchange" at bounding box center [392, 58] width 79 height 15
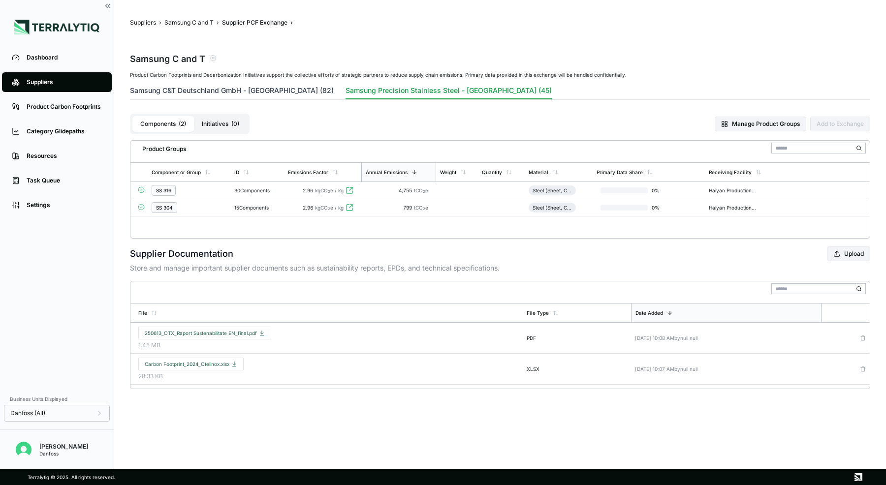
click at [271, 94] on button "Samsung C&T Deutschland GmbH - [GEOGRAPHIC_DATA] (82)" at bounding box center [232, 93] width 204 height 14
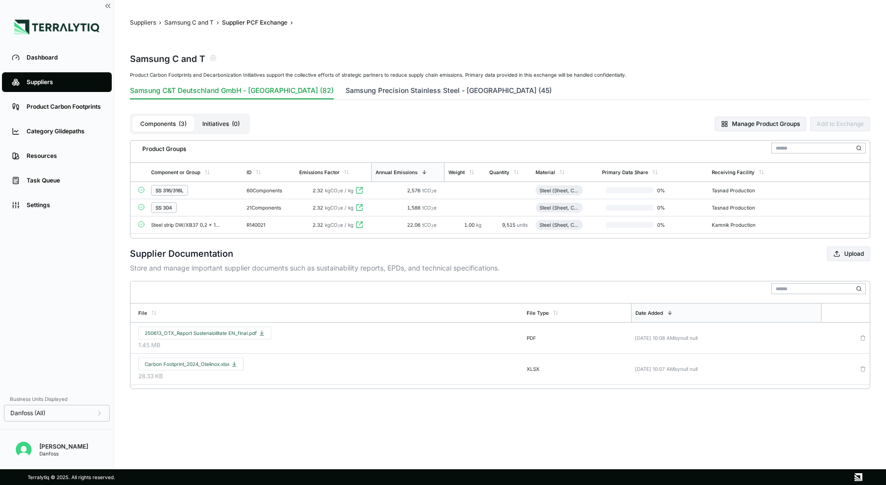
click at [346, 91] on button "Samsung Precision Stainless Steel - [GEOGRAPHIC_DATA] (45)" at bounding box center [449, 93] width 206 height 14
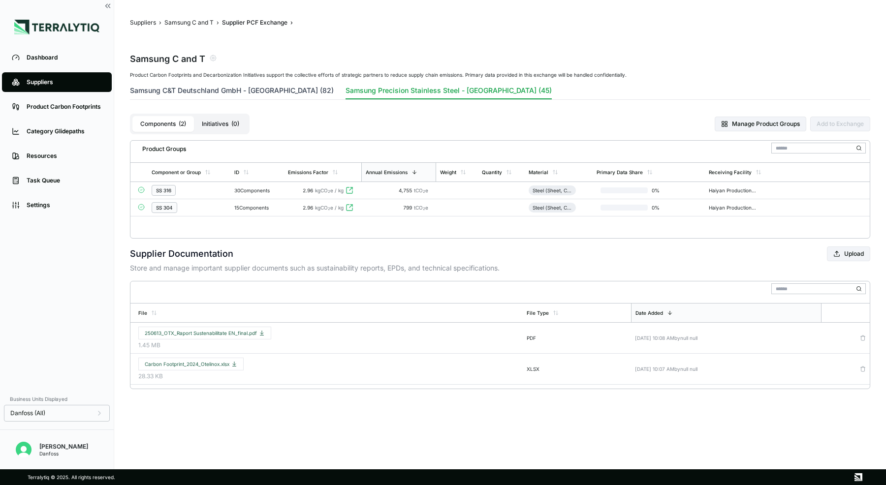
click at [263, 86] on button "Samsung C&T Deutschland GmbH - [GEOGRAPHIC_DATA] (82)" at bounding box center [232, 93] width 204 height 14
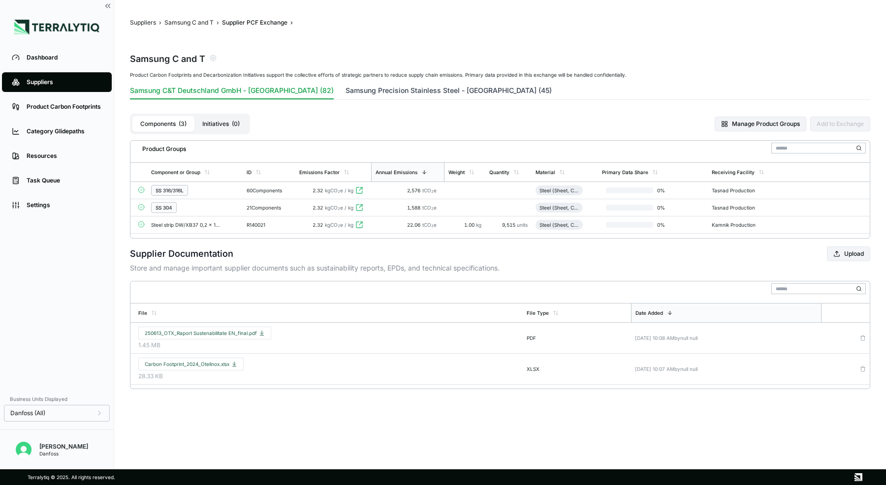
click at [370, 88] on button "Samsung Precision Stainless Steel - [GEOGRAPHIC_DATA] (45)" at bounding box center [449, 93] width 206 height 14
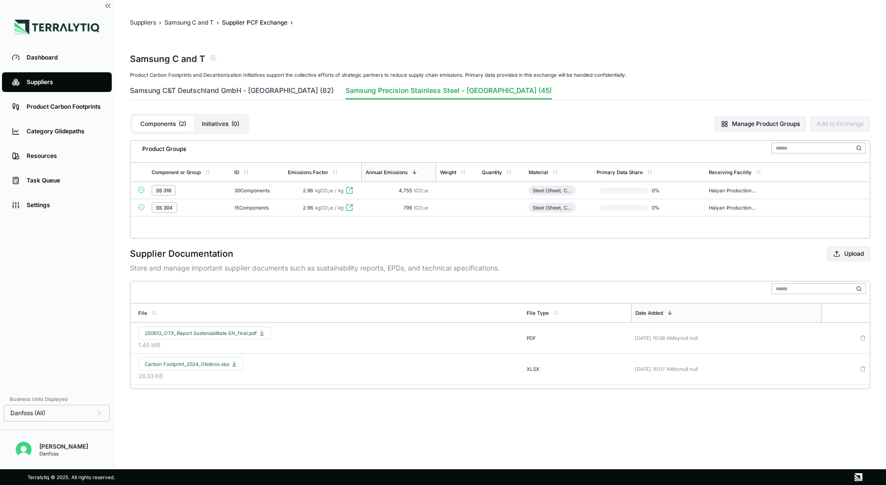
click at [235, 86] on button "Samsung C&T Deutschland GmbH - [GEOGRAPHIC_DATA] (82)" at bounding box center [232, 93] width 204 height 14
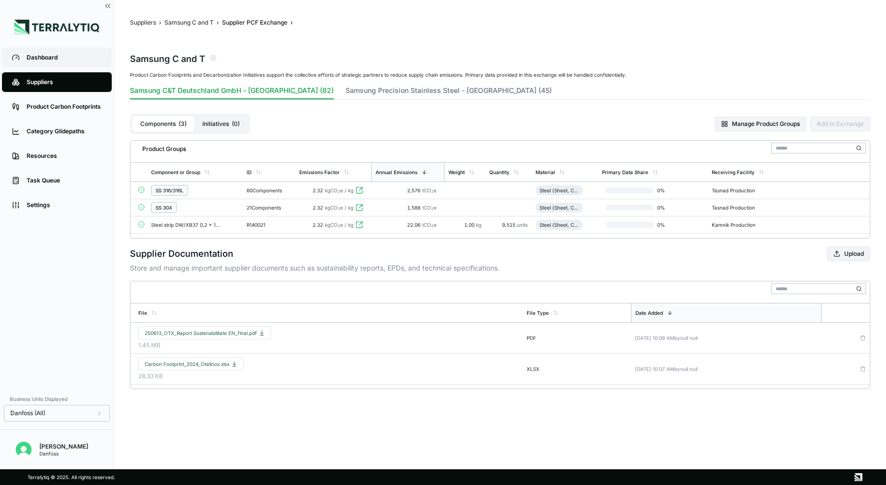
click at [45, 61] on div "Dashboard" at bounding box center [64, 58] width 75 height 8
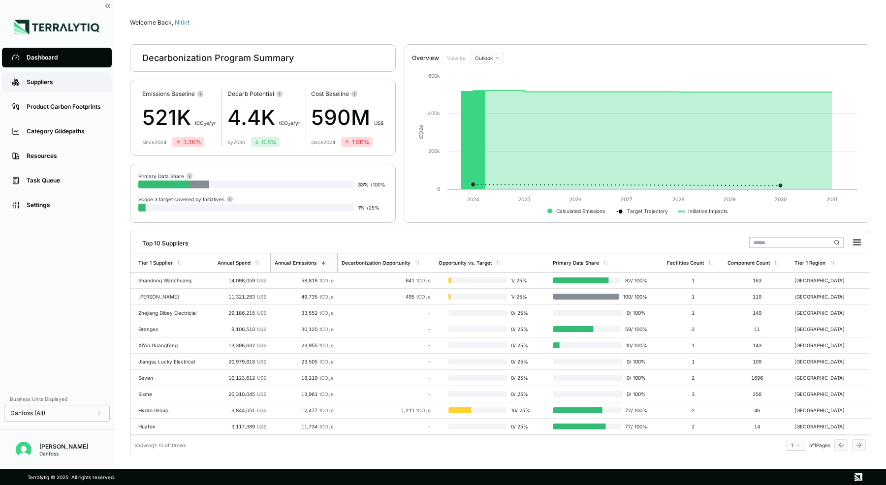
click at [39, 80] on div "Suppliers" at bounding box center [64, 82] width 75 height 8
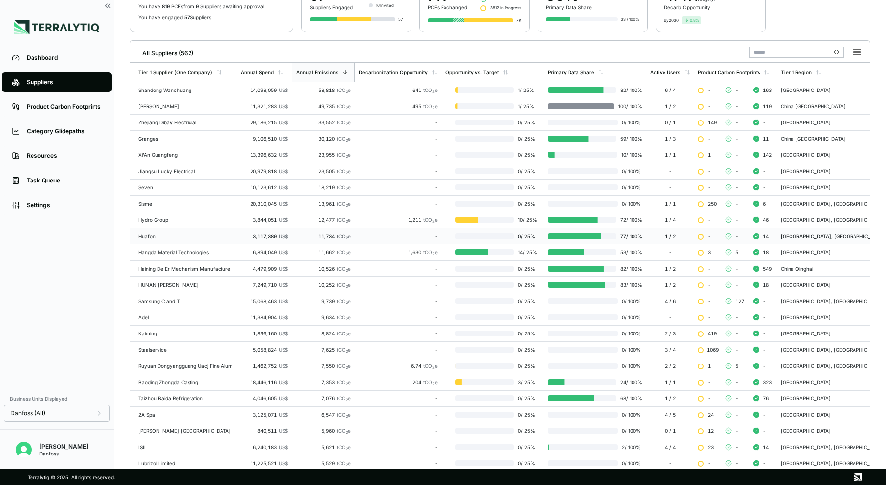
scroll to position [110, 0]
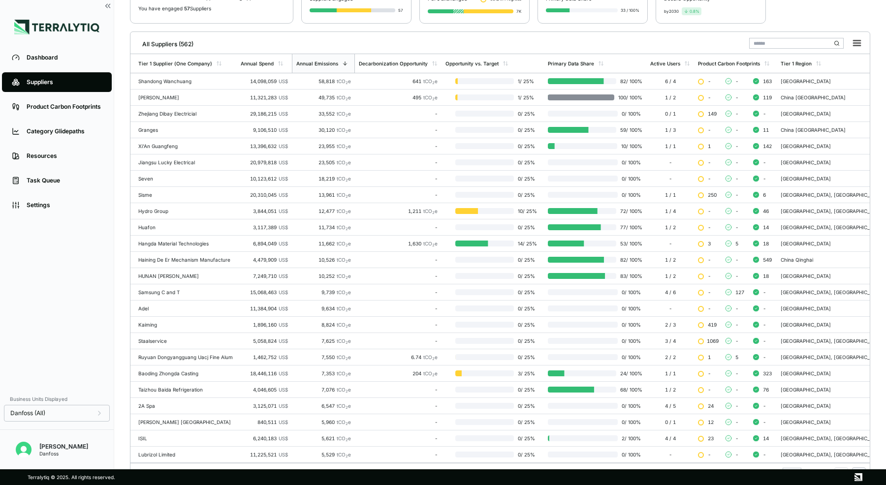
click at [771, 44] on input "text" at bounding box center [796, 43] width 95 height 11
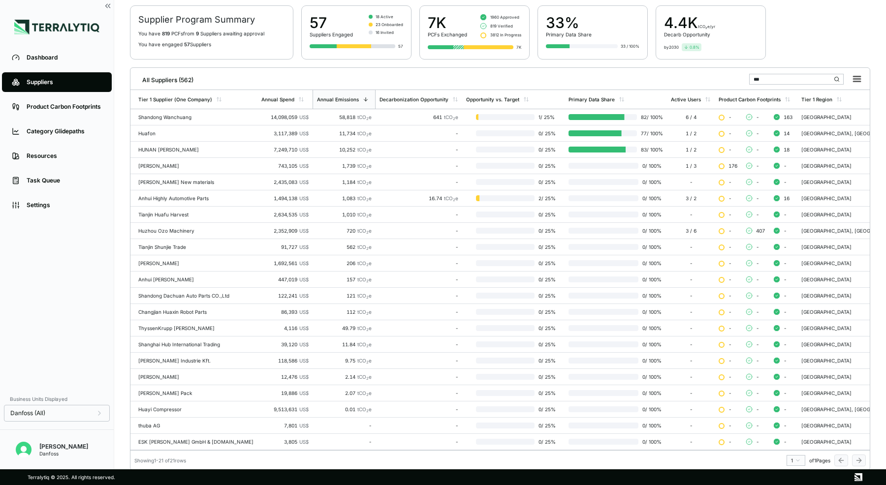
scroll to position [3, 0]
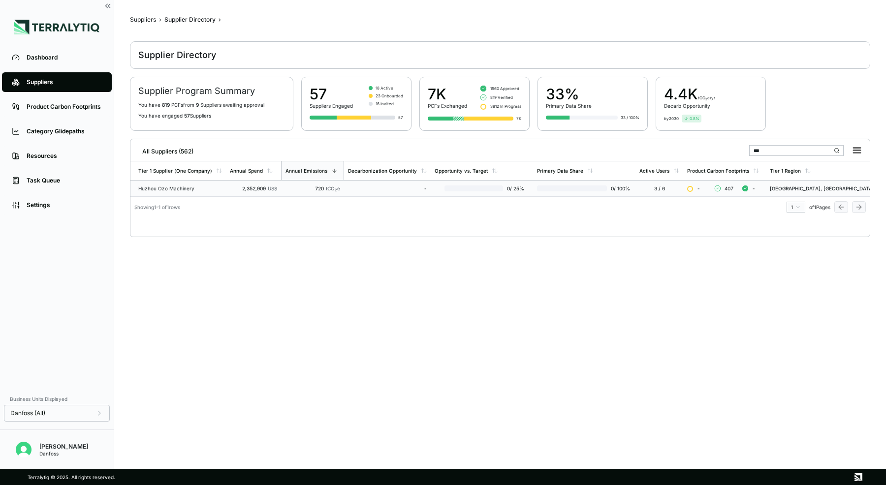
type input "***"
click at [319, 187] on div "720 tCO 2 e" at bounding box center [312, 189] width 55 height 6
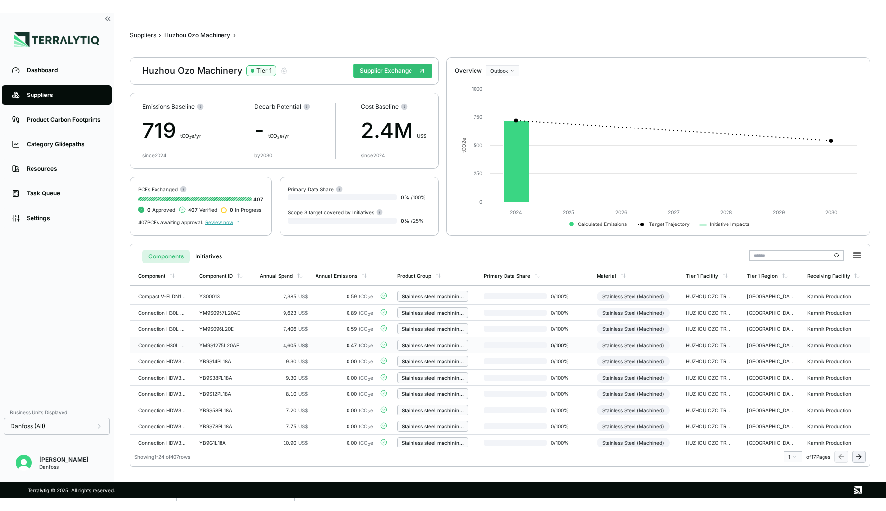
scroll to position [228, 0]
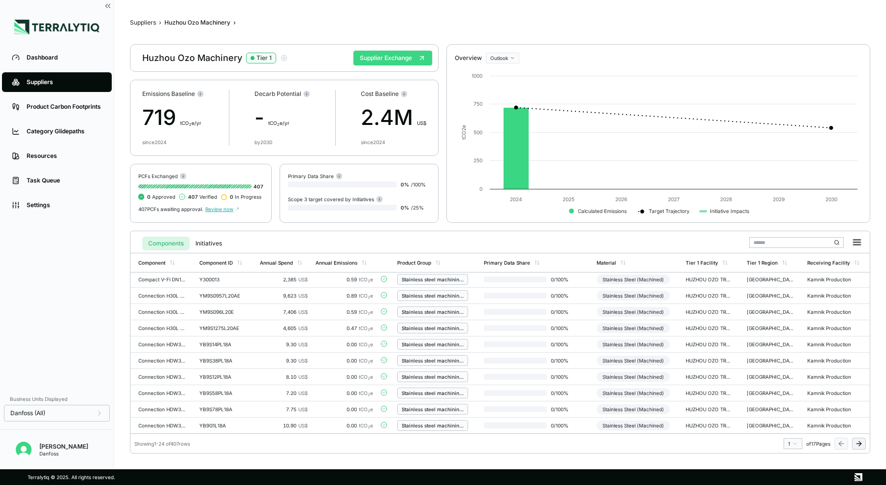
click at [403, 63] on button "Supplier Exchange" at bounding box center [392, 58] width 79 height 15
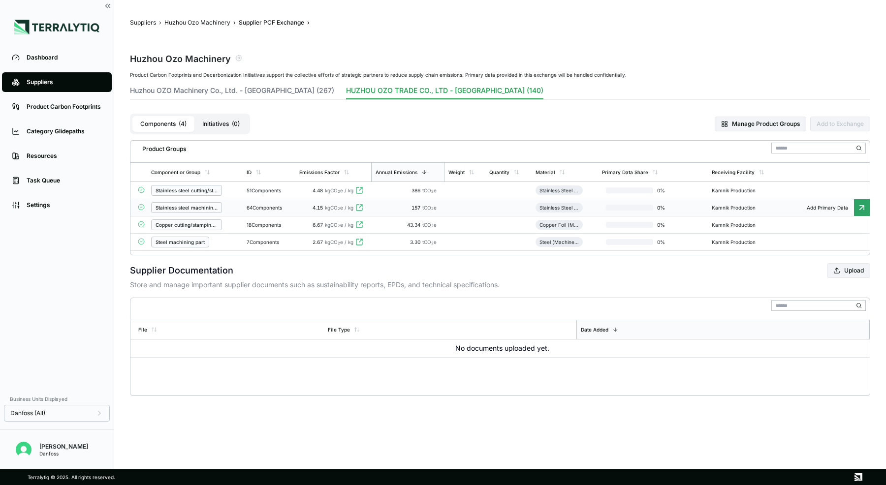
click at [234, 208] on div "Stainless steel machining part" at bounding box center [195, 207] width 88 height 11
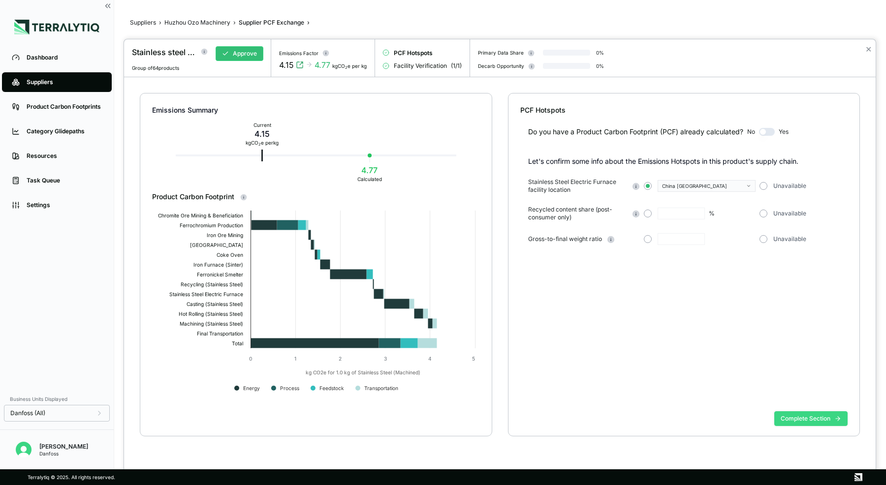
click at [799, 419] on button "Complete Section" at bounding box center [810, 419] width 73 height 15
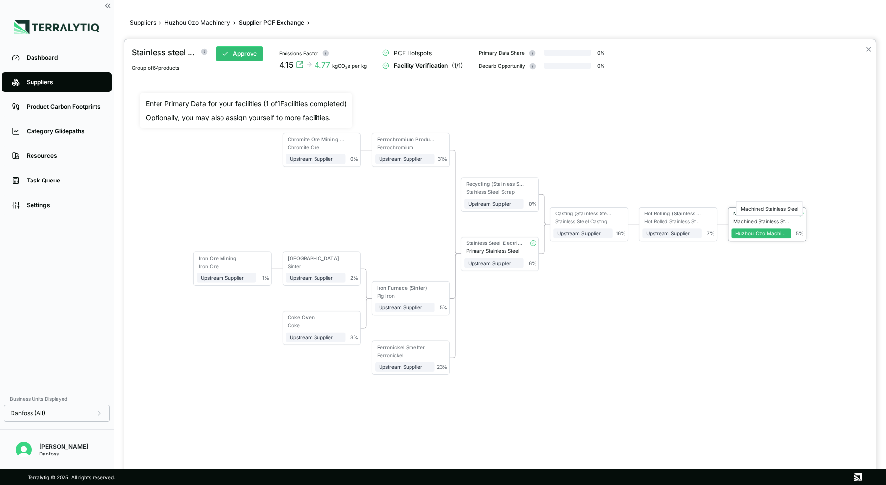
click at [761, 219] on div "Machined Stainless Steel" at bounding box center [763, 222] width 58 height 6
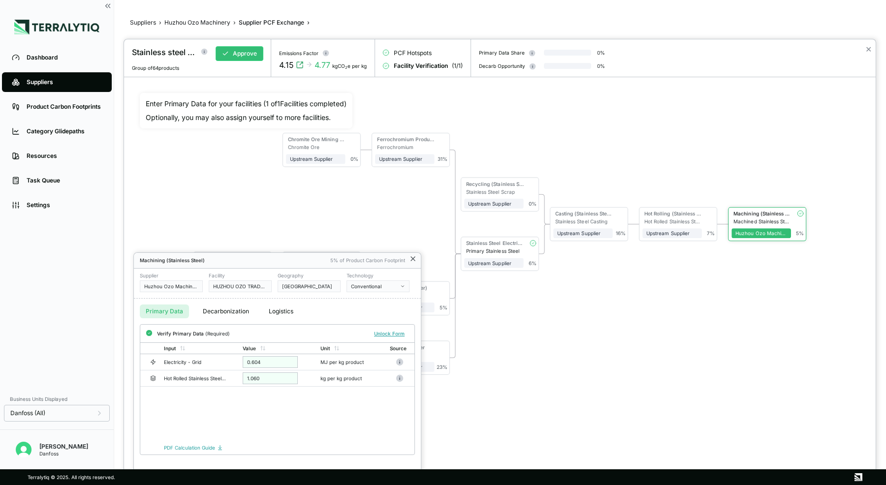
click at [413, 259] on icon at bounding box center [413, 259] width 4 height 4
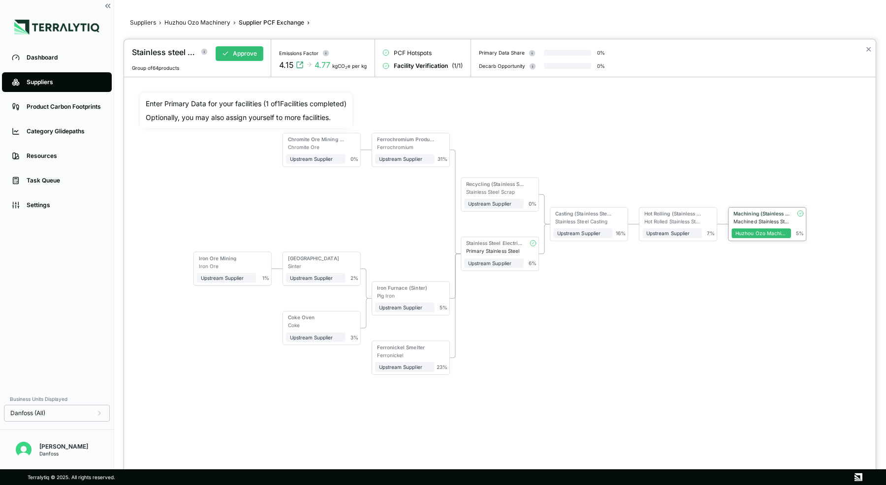
click at [766, 214] on div "Machining (Stainless Steel)" at bounding box center [763, 214] width 58 height 6
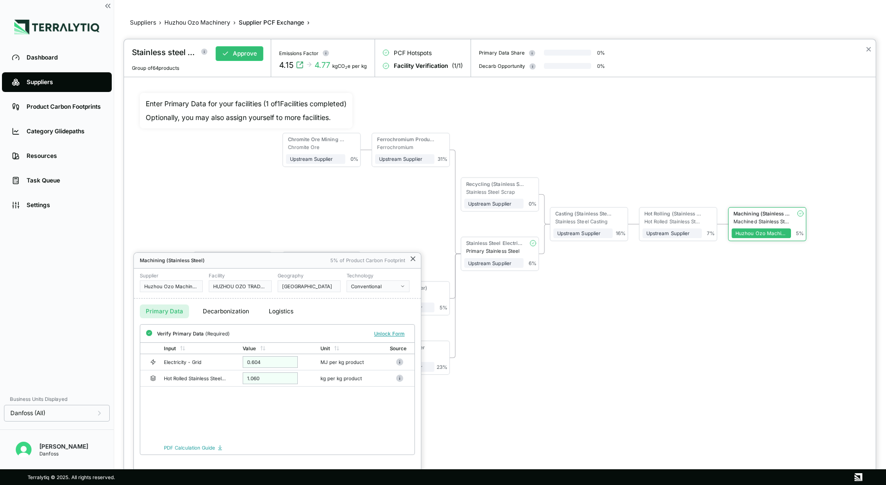
click at [411, 259] on icon at bounding box center [413, 259] width 8 height 8
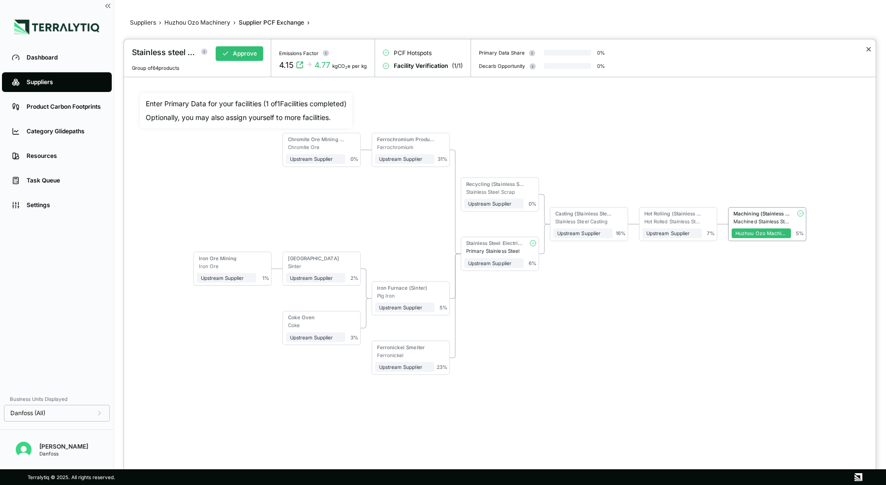
click at [870, 48] on button "✕" at bounding box center [868, 49] width 6 height 12
